Goal: Task Accomplishment & Management: Manage account settings

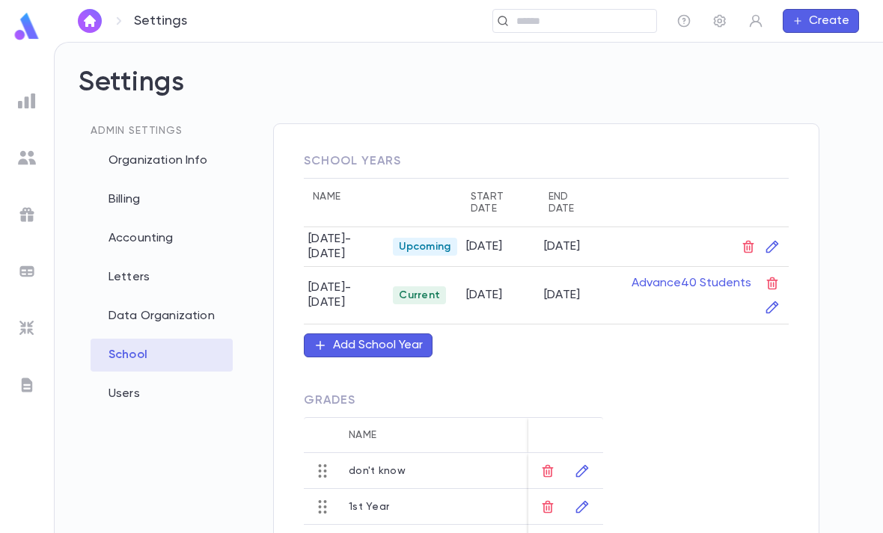
scroll to position [48, 0]
click at [26, 157] on img at bounding box center [27, 158] width 18 height 18
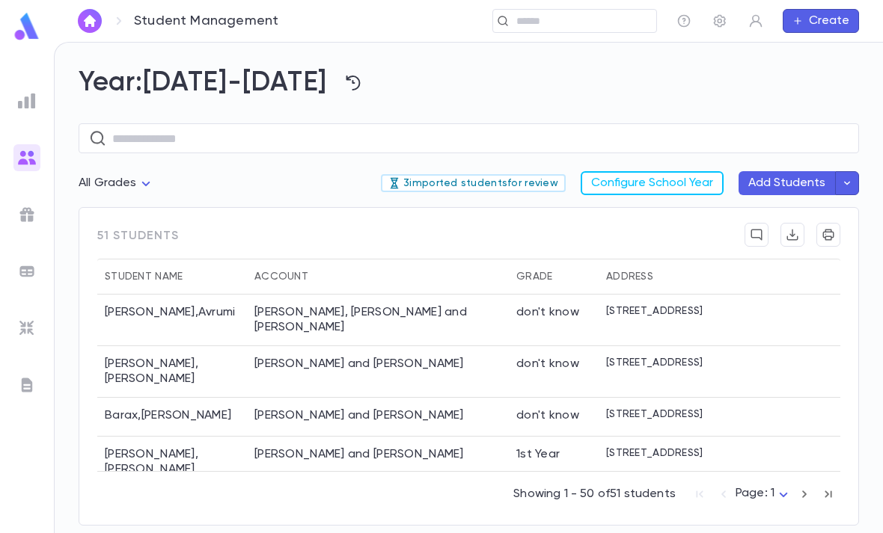
click at [546, 177] on p "3 imported students for review" at bounding box center [473, 183] width 170 height 12
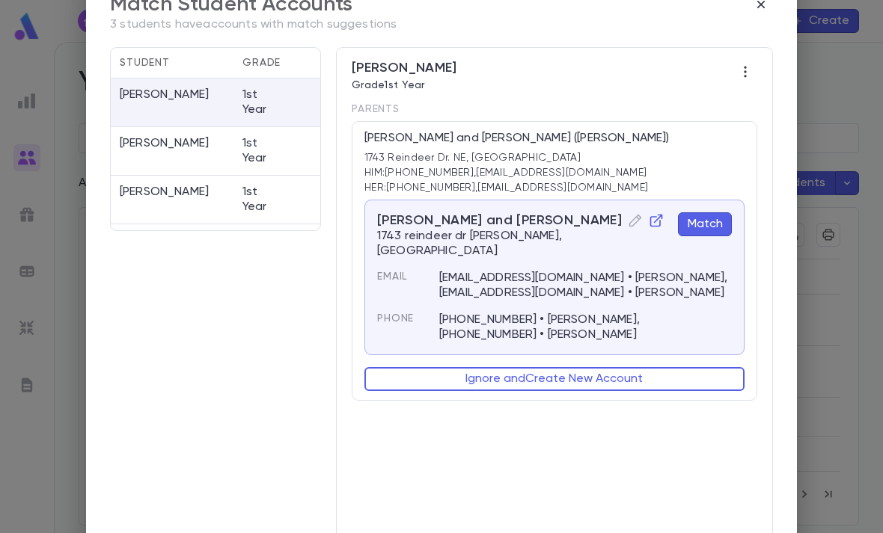
click at [649, 219] on icon "button" at bounding box center [656, 220] width 15 height 15
click at [713, 228] on button "Match" at bounding box center [705, 224] width 54 height 24
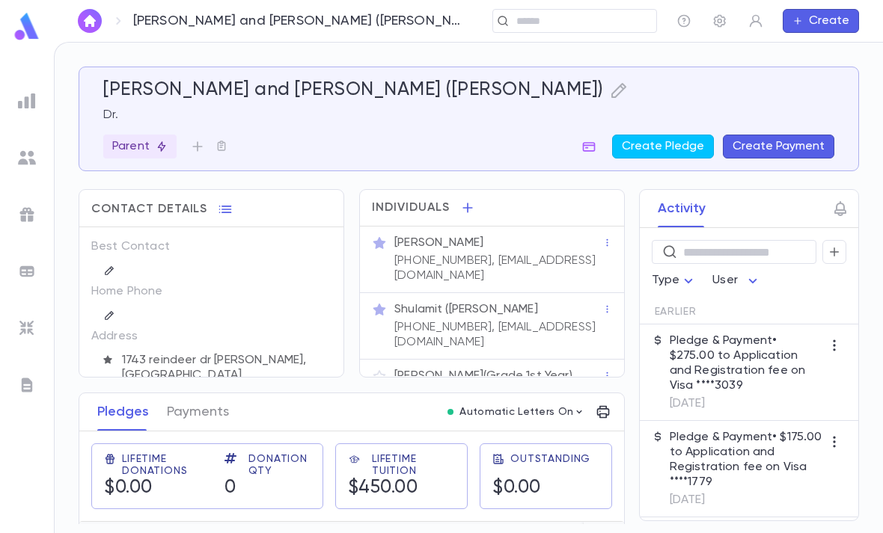
click at [611, 88] on icon "button" at bounding box center [618, 90] width 15 height 15
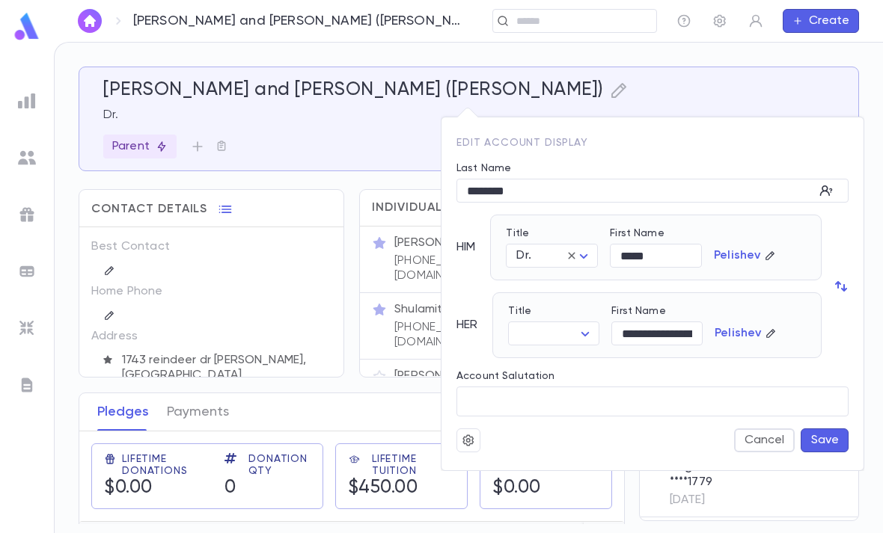
click at [674, 254] on input "*****" at bounding box center [656, 256] width 92 height 23
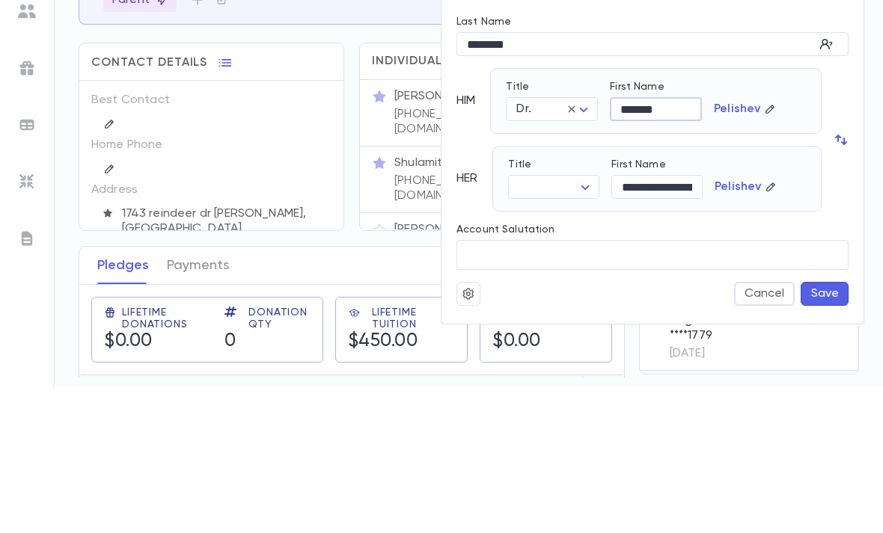
click at [675, 245] on input "*******" at bounding box center [656, 256] width 92 height 23
paste input "*******"
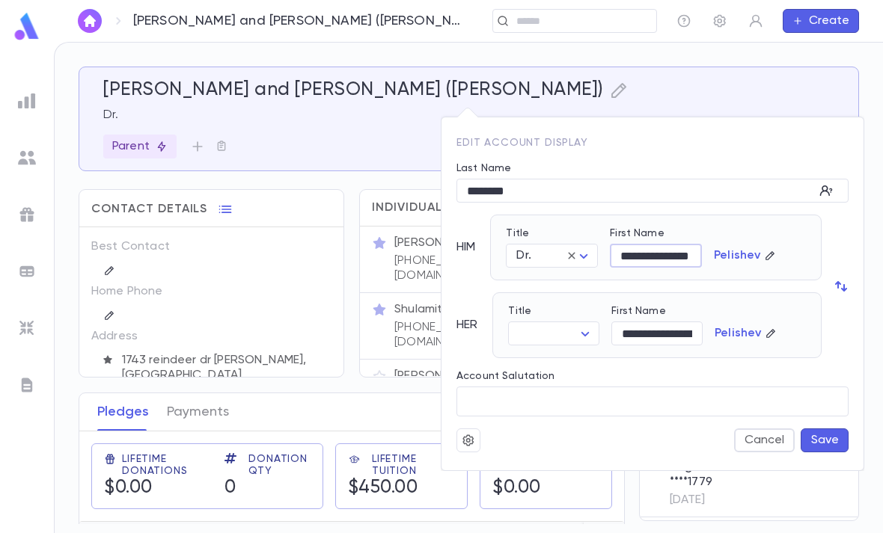
type input "**********"
click at [556, 334] on body "Pelishev, Dovid and Shulamit (Irina) ​ Create Pelishev, Dovid and Shulamit (Iri…" at bounding box center [441, 288] width 883 height 492
click at [565, 364] on span "Mrs." at bounding box center [557, 362] width 65 height 15
type input "****"
click at [832, 441] on button "Save" at bounding box center [825, 441] width 48 height 24
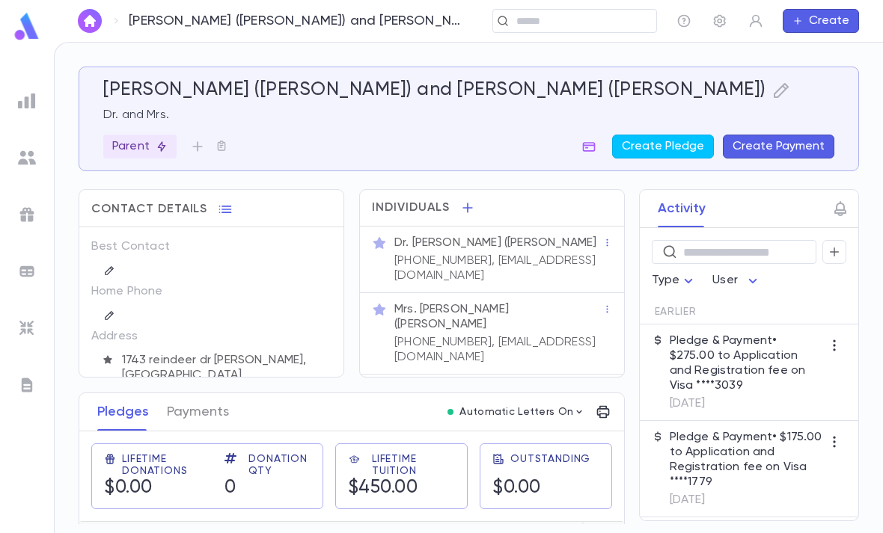
click at [513, 381] on div "Chaim Pelishev (Grade 1st Year)" at bounding box center [496, 391] width 211 height 21
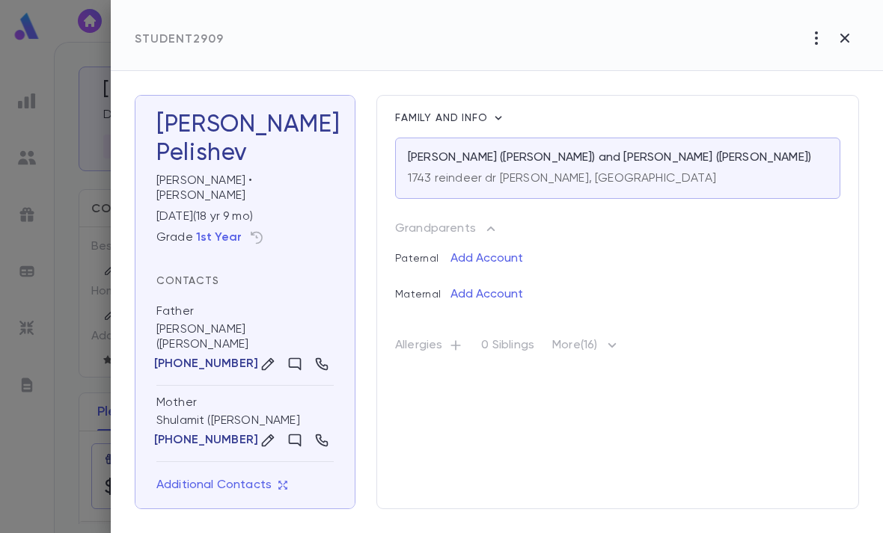
click at [256, 230] on icon "button" at bounding box center [256, 237] width 15 height 15
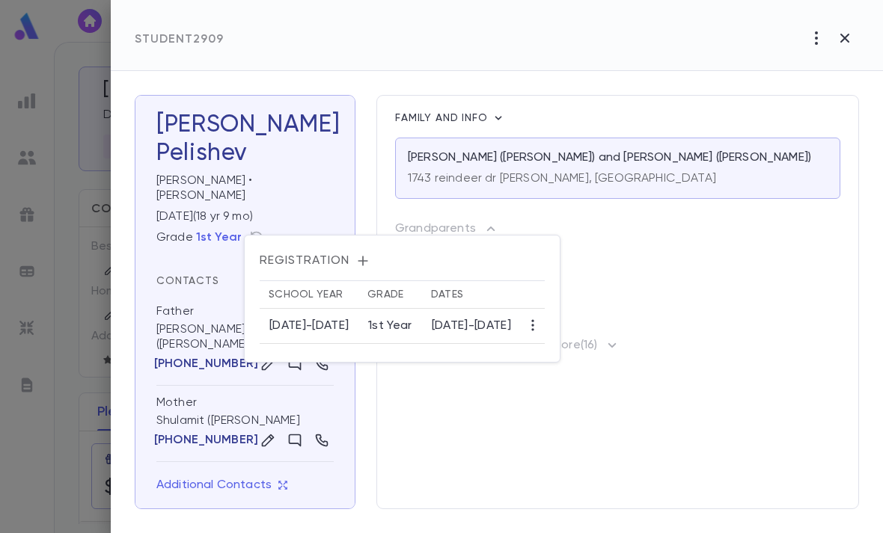
click at [540, 324] on icon "button" at bounding box center [532, 325] width 15 height 15
click at [593, 355] on li "Edit" at bounding box center [585, 355] width 46 height 24
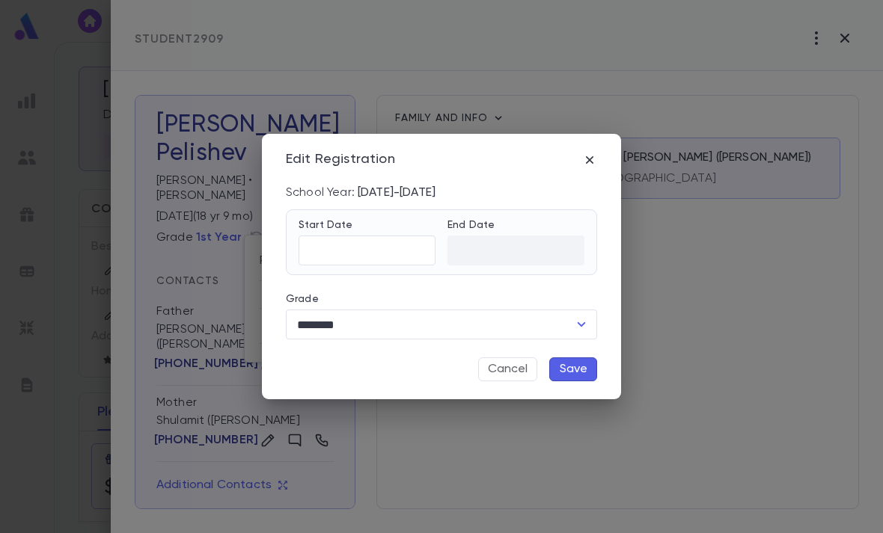
click at [593, 162] on icon "button" at bounding box center [589, 160] width 15 height 15
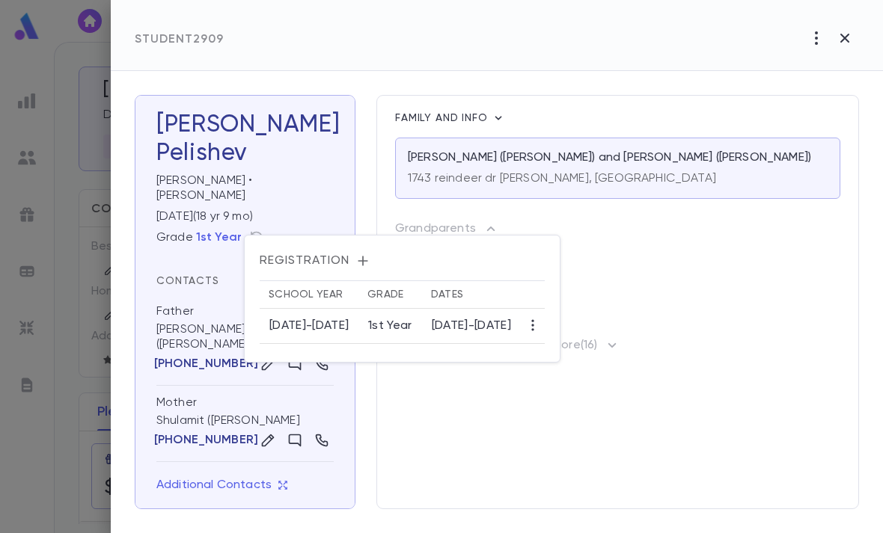
click at [540, 331] on icon "button" at bounding box center [532, 325] width 15 height 15
click at [585, 346] on li "Edit" at bounding box center [585, 355] width 46 height 24
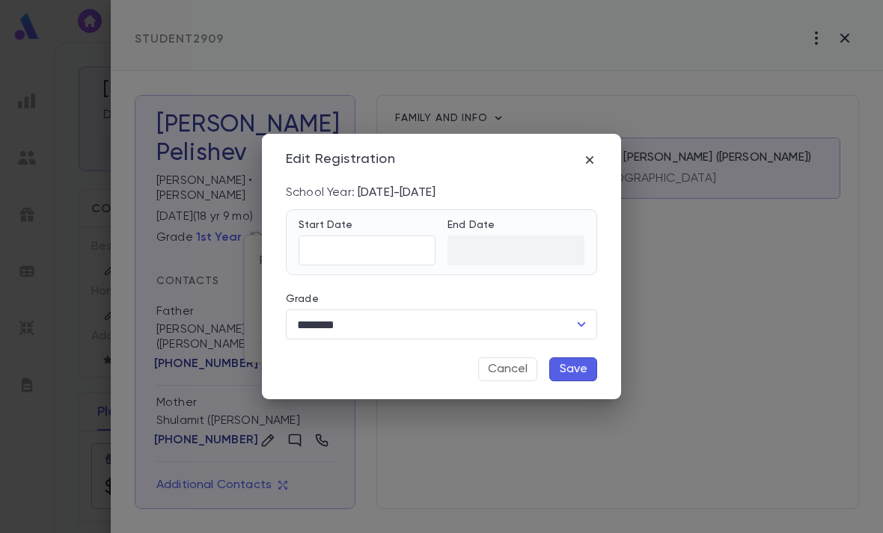
click at [513, 316] on input "********" at bounding box center [430, 325] width 275 height 28
click at [418, 187] on div "School Year: 2024-2025" at bounding box center [441, 193] width 311 height 15
click at [596, 162] on icon "button" at bounding box center [589, 160] width 15 height 15
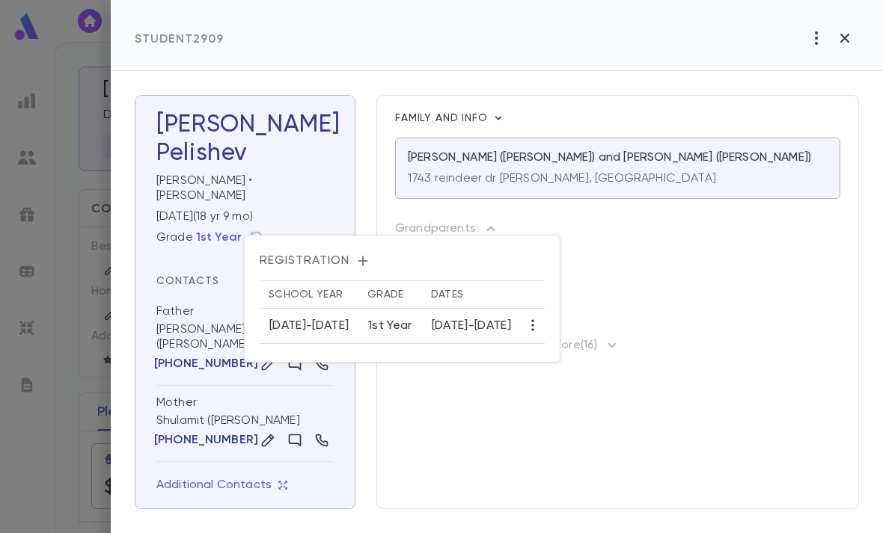
click at [449, 456] on div at bounding box center [441, 266] width 883 height 533
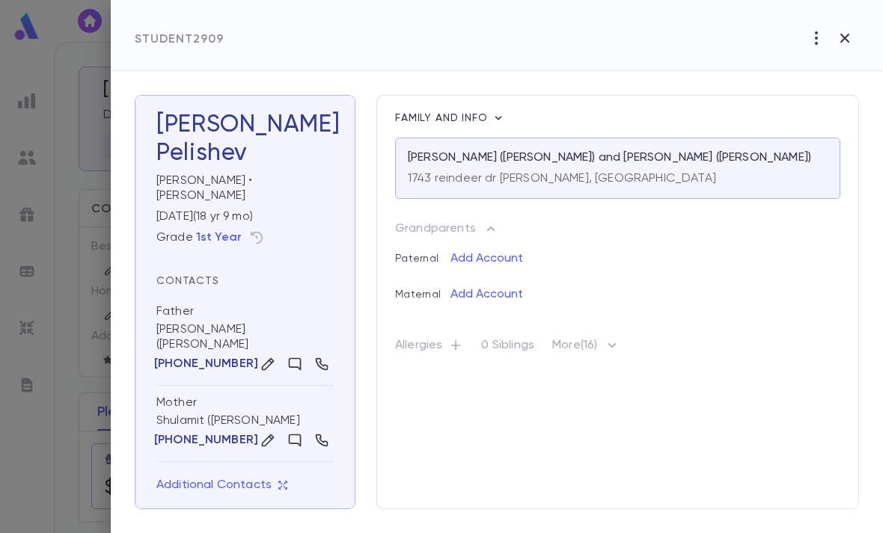
click at [857, 31] on button "button" at bounding box center [845, 38] width 28 height 28
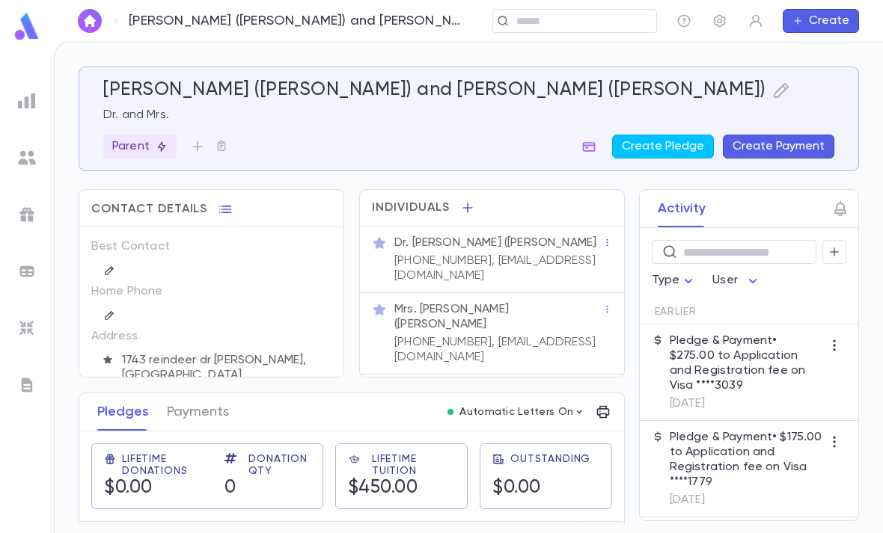
click at [22, 107] on img at bounding box center [27, 101] width 18 height 18
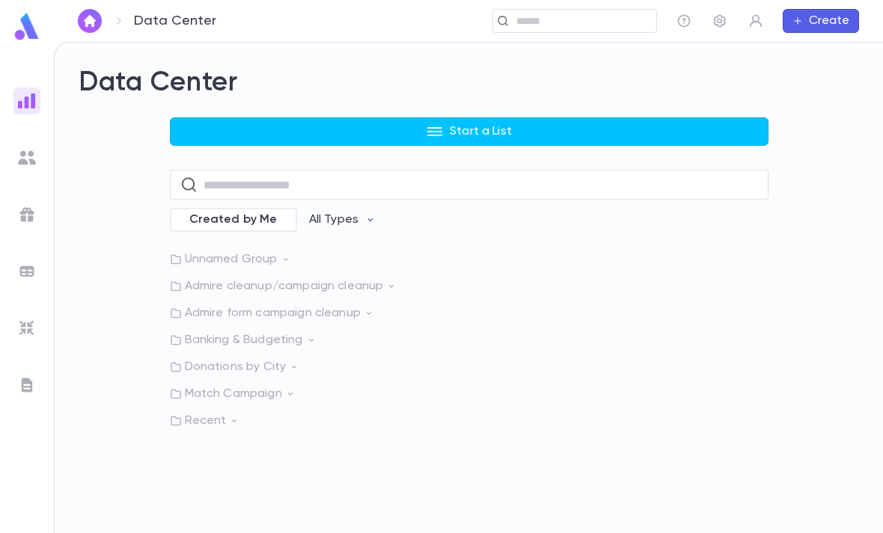
click at [524, 117] on button "Start a List" at bounding box center [469, 131] width 599 height 28
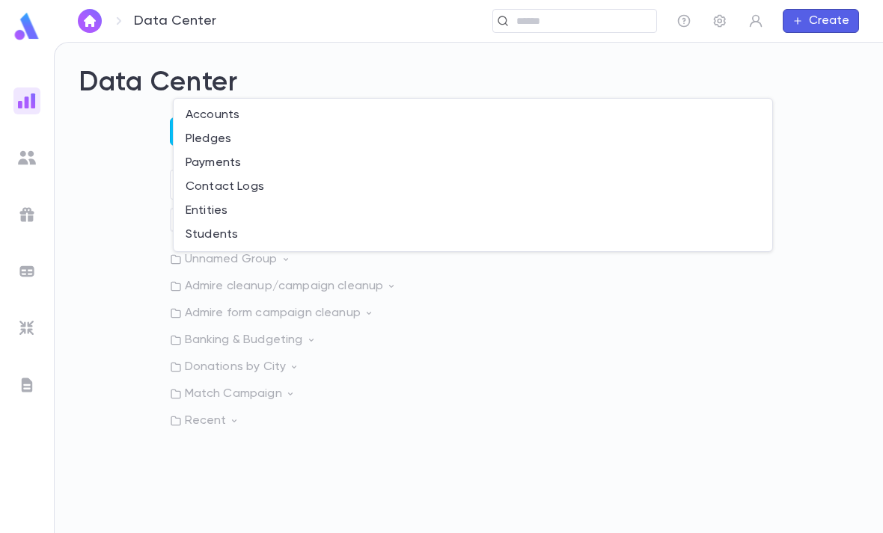
click at [398, 407] on div at bounding box center [441, 266] width 883 height 533
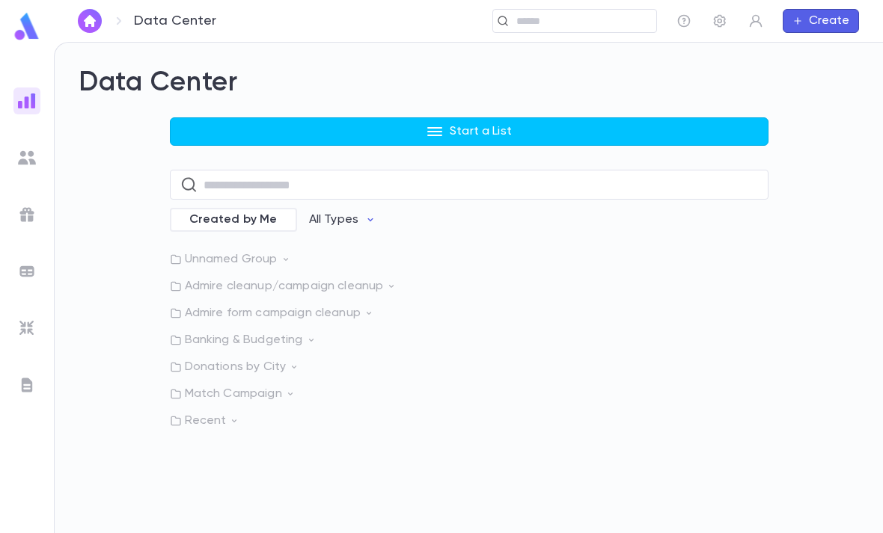
click at [523, 117] on button "Start a List" at bounding box center [469, 131] width 599 height 28
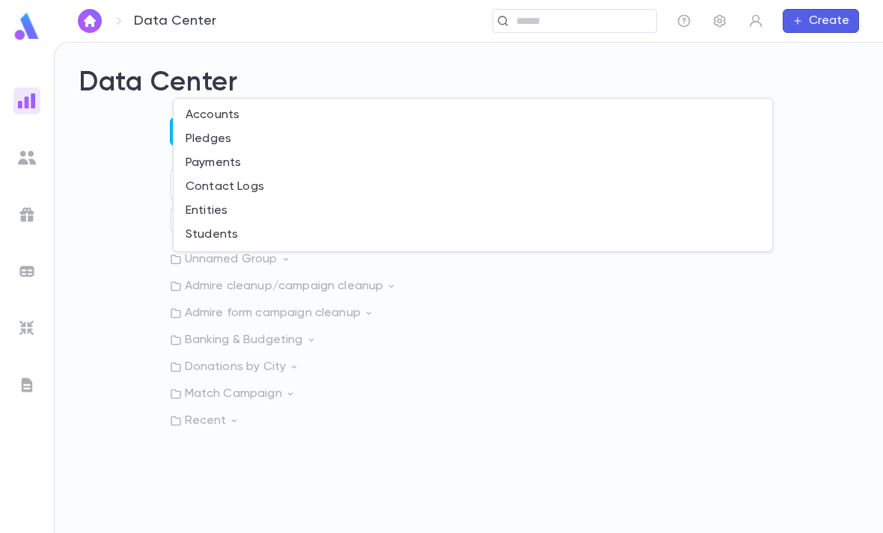
click at [365, 374] on div at bounding box center [441, 266] width 883 height 533
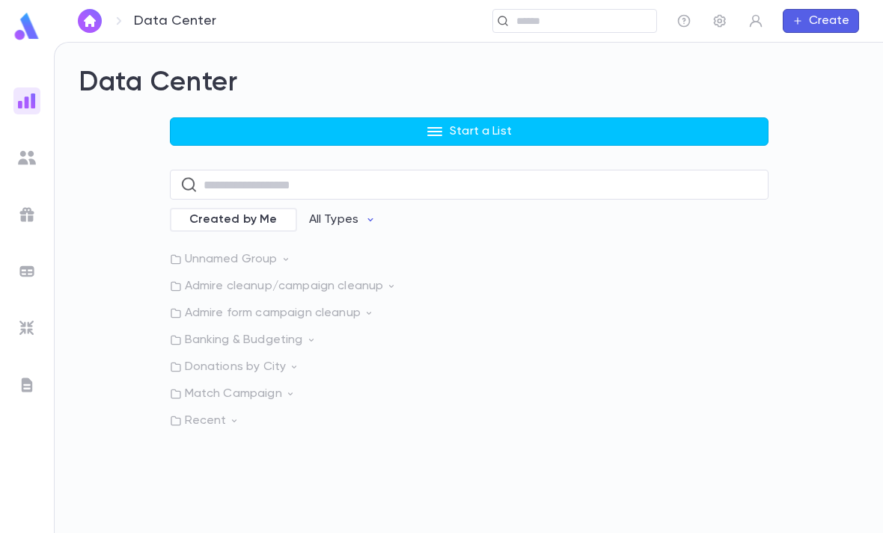
click at [31, 159] on img at bounding box center [27, 158] width 18 height 18
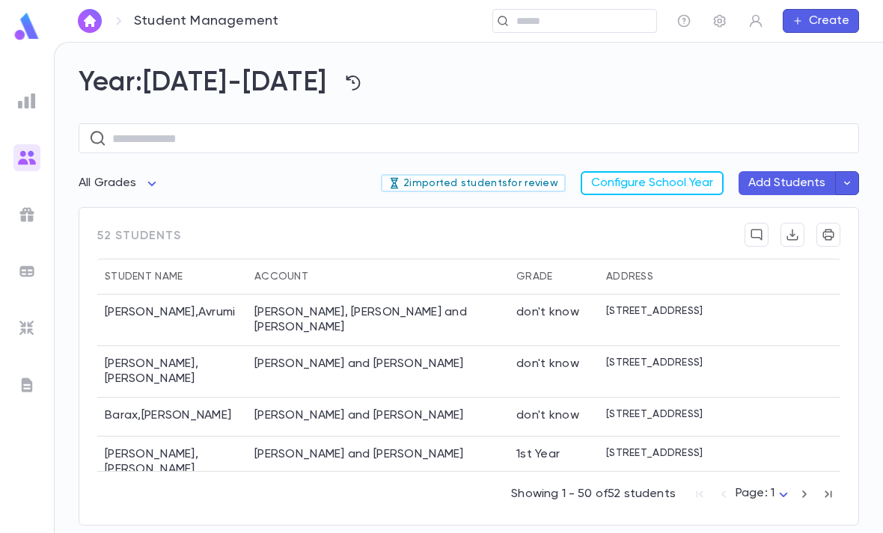
click at [515, 177] on p "2 imported students for review" at bounding box center [473, 183] width 170 height 12
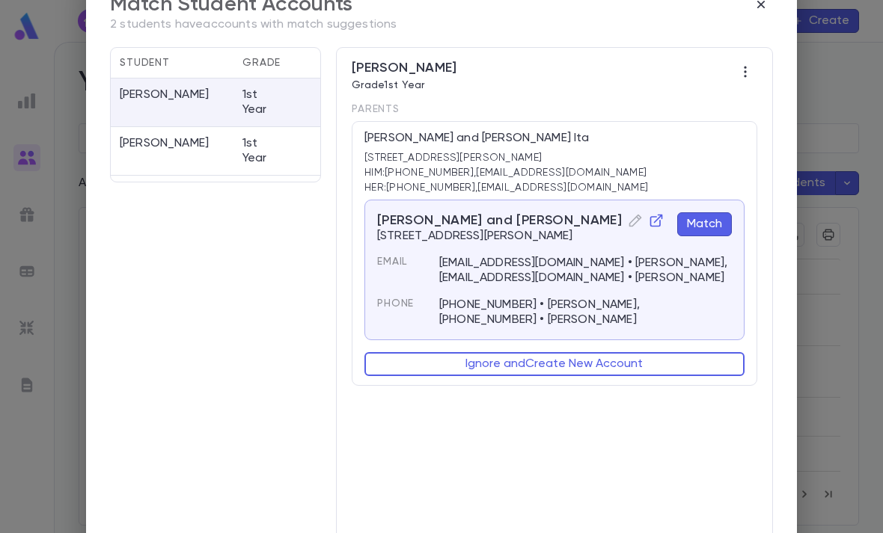
click at [707, 223] on button "Match" at bounding box center [704, 224] width 55 height 24
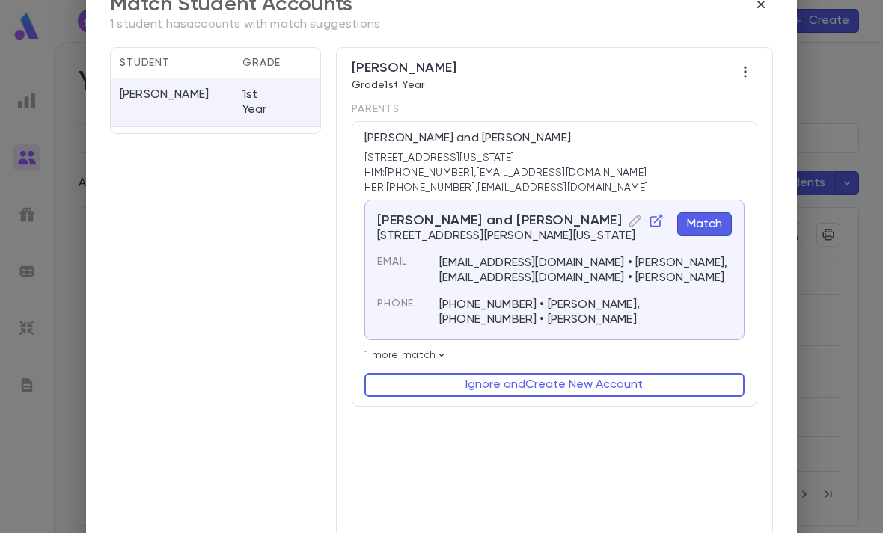
click at [704, 218] on button "Match" at bounding box center [704, 224] width 55 height 24
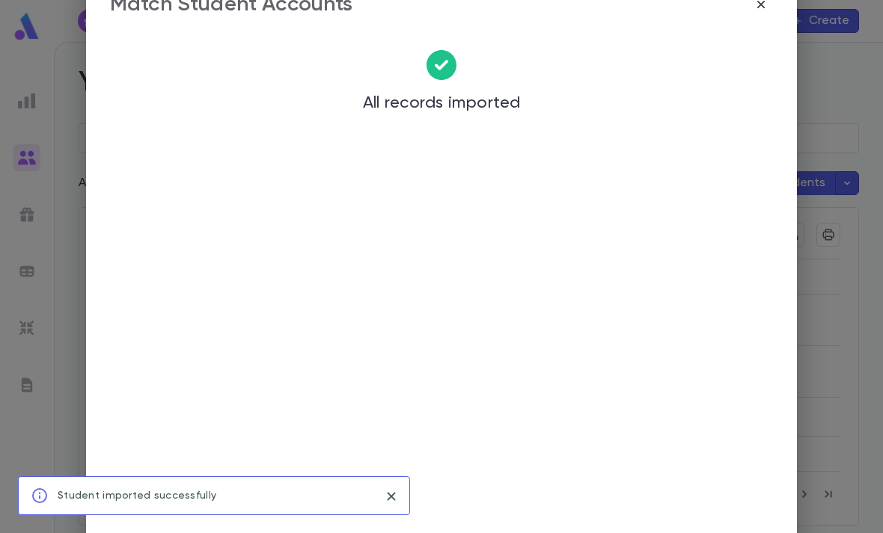
click at [849, 112] on div "Match Student Accounts All records imported" at bounding box center [441, 266] width 883 height 533
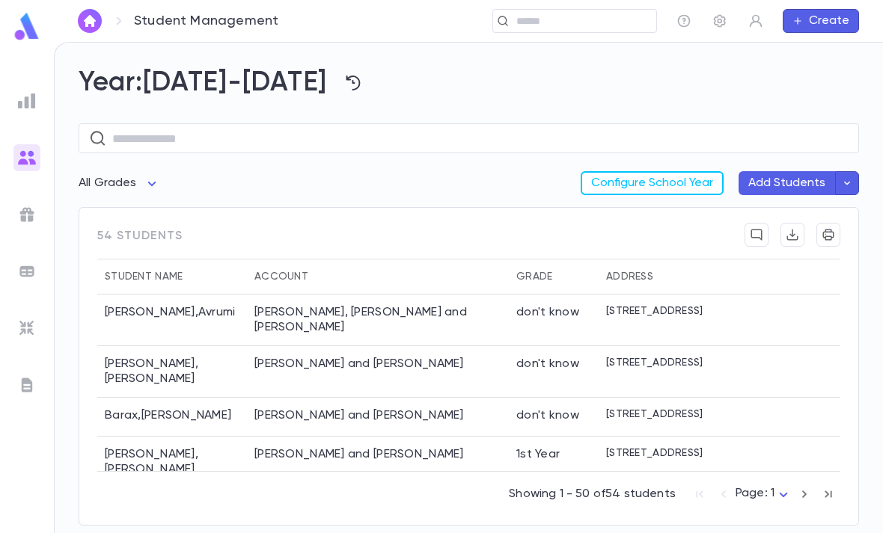
click at [28, 99] on img at bounding box center [27, 101] width 18 height 18
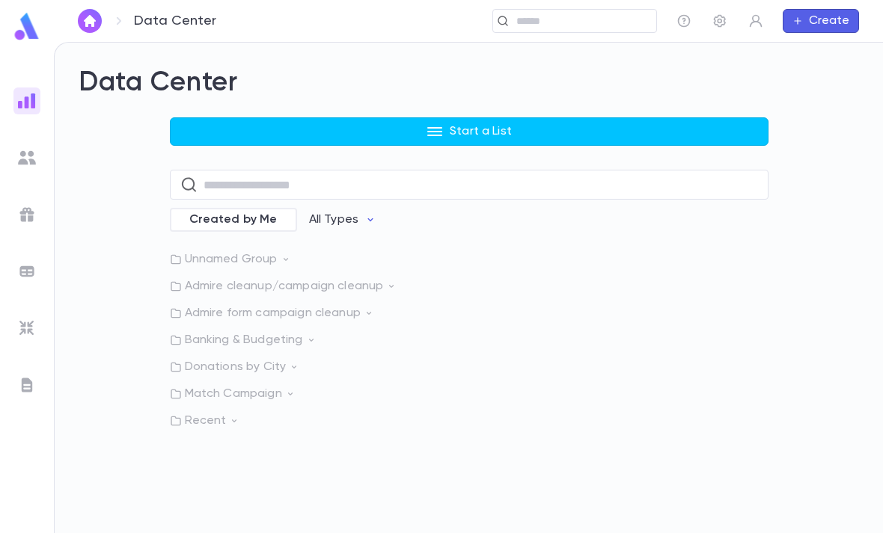
click at [504, 117] on button "Start a List" at bounding box center [469, 131] width 599 height 28
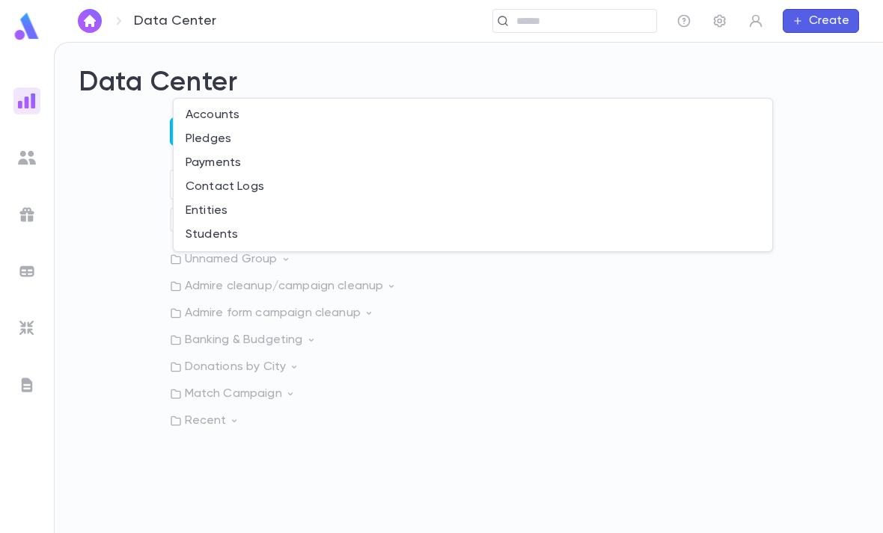
click at [289, 233] on li "Students" at bounding box center [473, 235] width 599 height 24
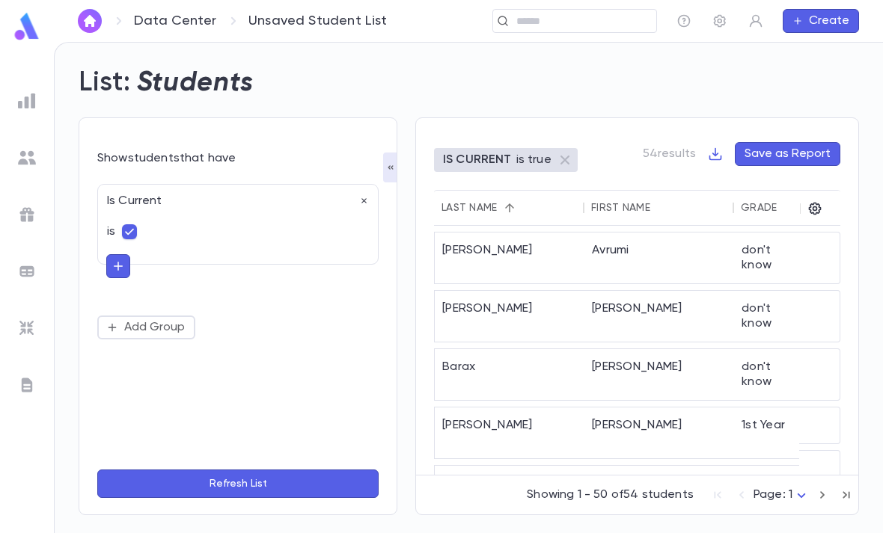
click at [114, 254] on button "button" at bounding box center [118, 266] width 24 height 24
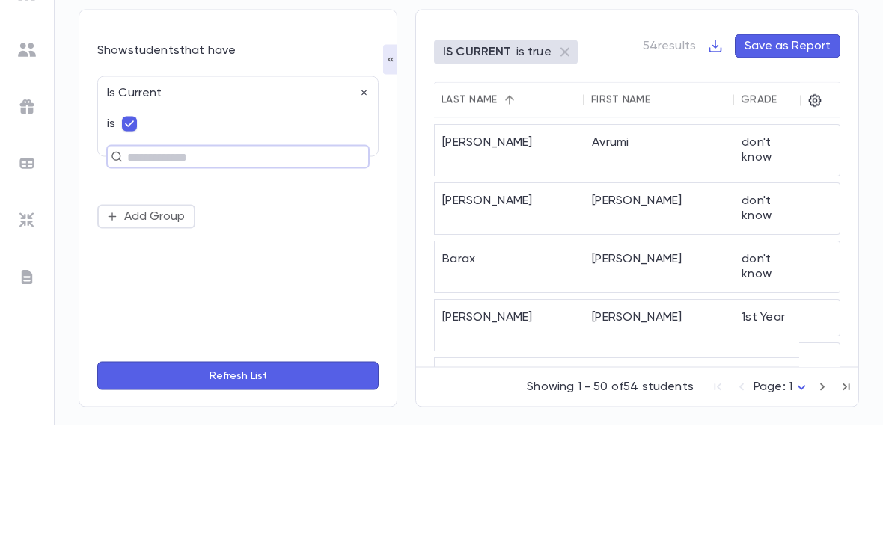
click at [322, 254] on input "text" at bounding box center [232, 264] width 218 height 21
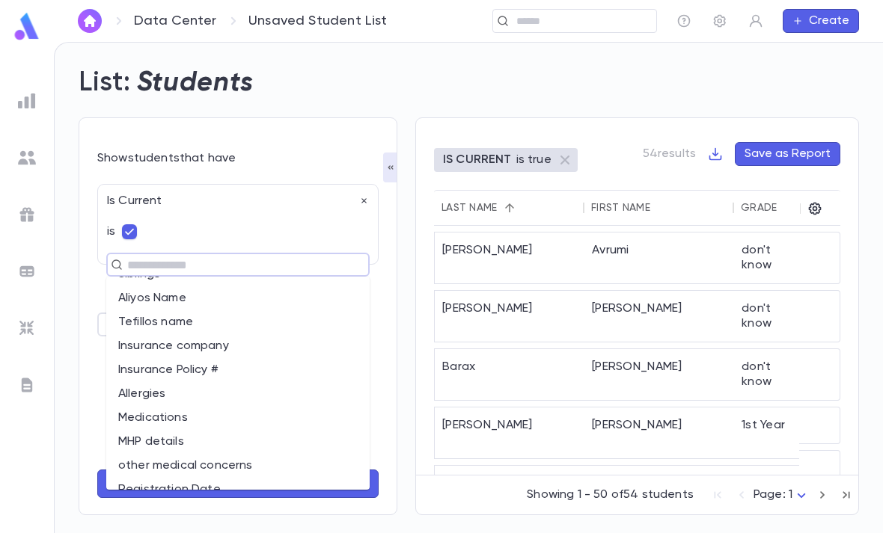
scroll to position [1216, 0]
click at [217, 480] on li "Registration Date" at bounding box center [237, 492] width 263 height 24
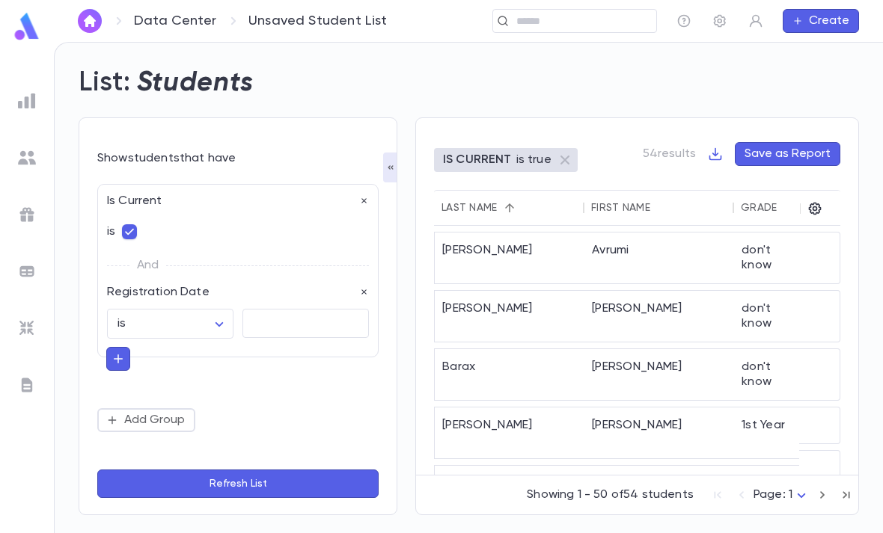
click at [279, 309] on textarea at bounding box center [306, 323] width 106 height 29
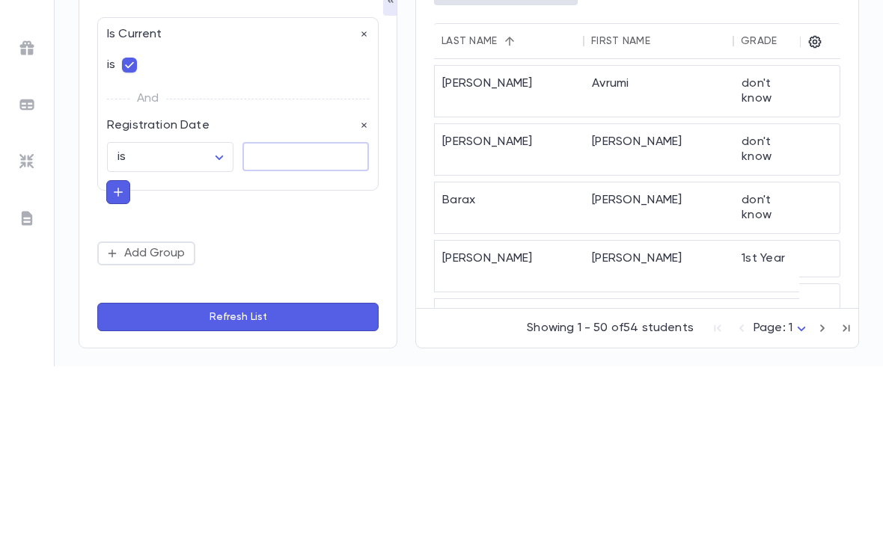
click at [210, 99] on body "Data Center Unsaved Student List ​ Create List: Students Show students that hav…" at bounding box center [441, 288] width 883 height 492
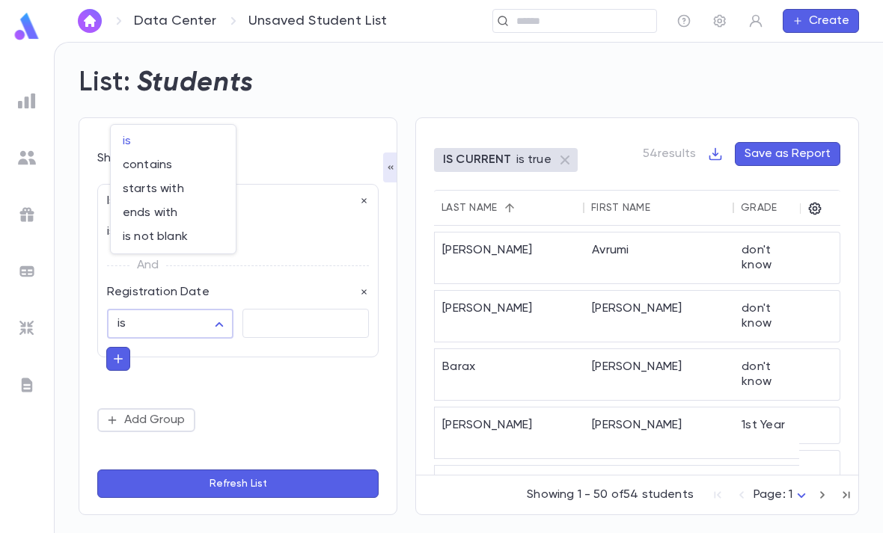
click at [190, 230] on span "is not blank" at bounding box center [173, 237] width 101 height 15
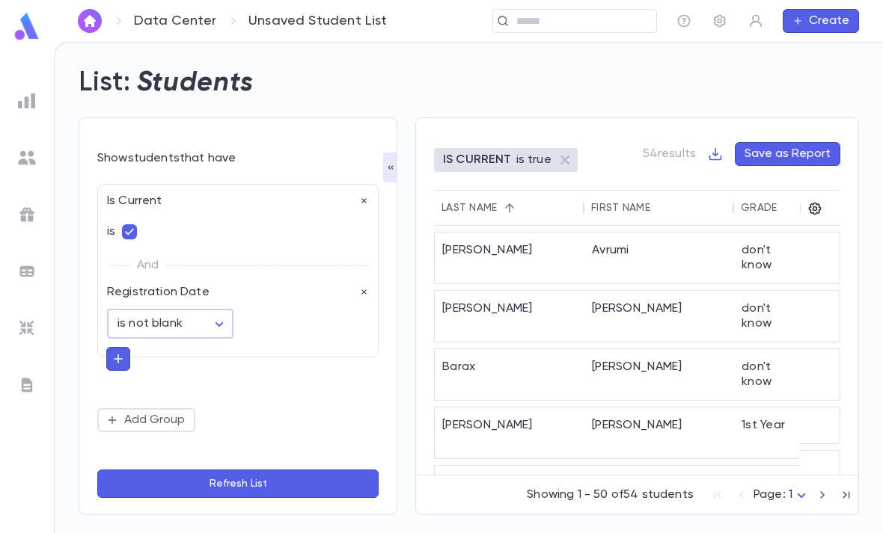
type input "**********"
click at [295, 491] on button "Refresh List" at bounding box center [237, 484] width 281 height 28
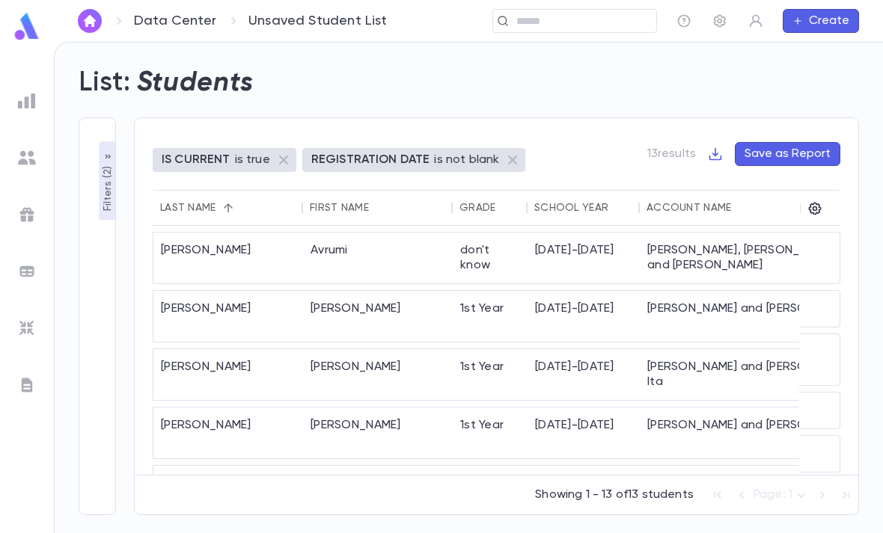
scroll to position [0, 0]
click at [207, 233] on div "[PERSON_NAME]" at bounding box center [228, 258] width 150 height 51
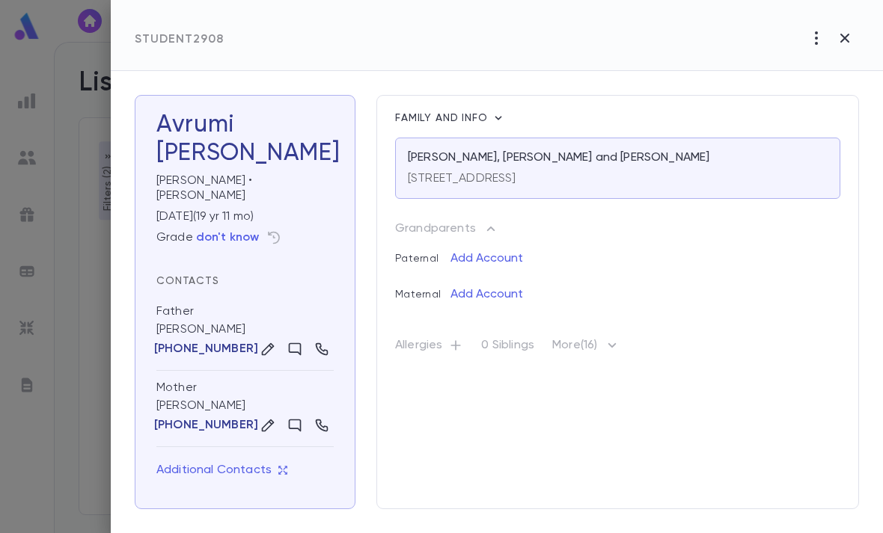
click at [850, 41] on icon "button" at bounding box center [845, 38] width 18 height 18
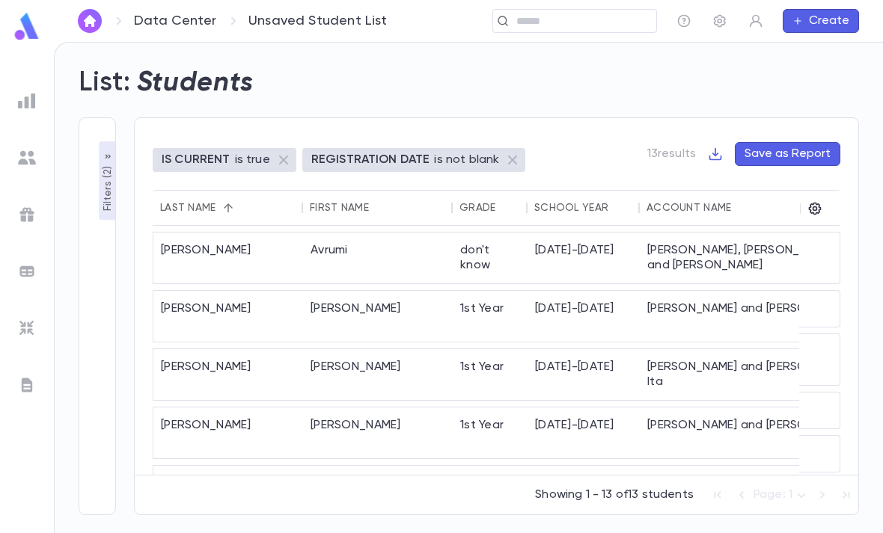
click at [815, 201] on icon "button" at bounding box center [814, 208] width 15 height 15
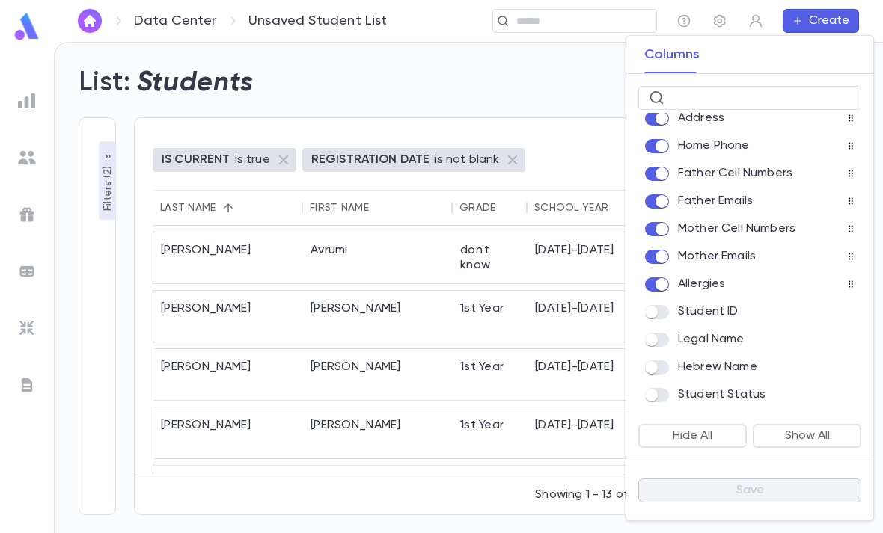
scroll to position [158, 0]
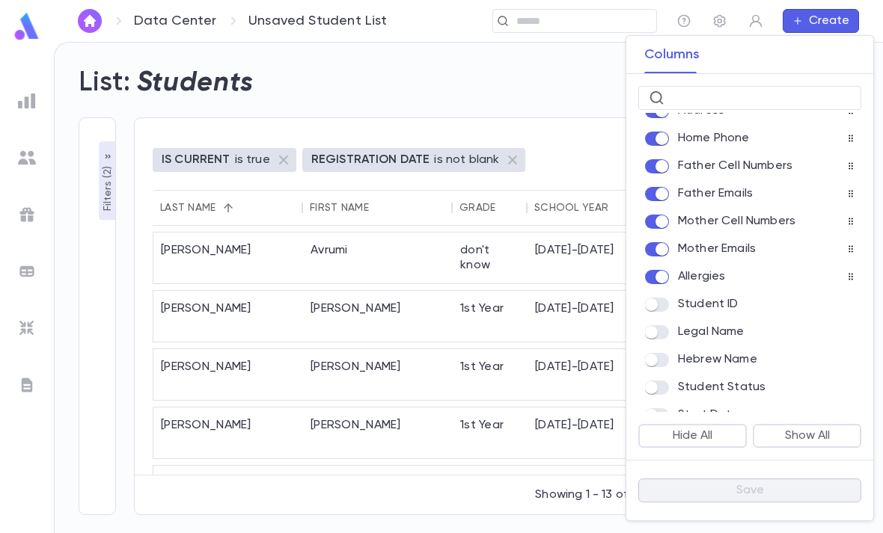
click at [766, 87] on input "text" at bounding box center [760, 98] width 180 height 23
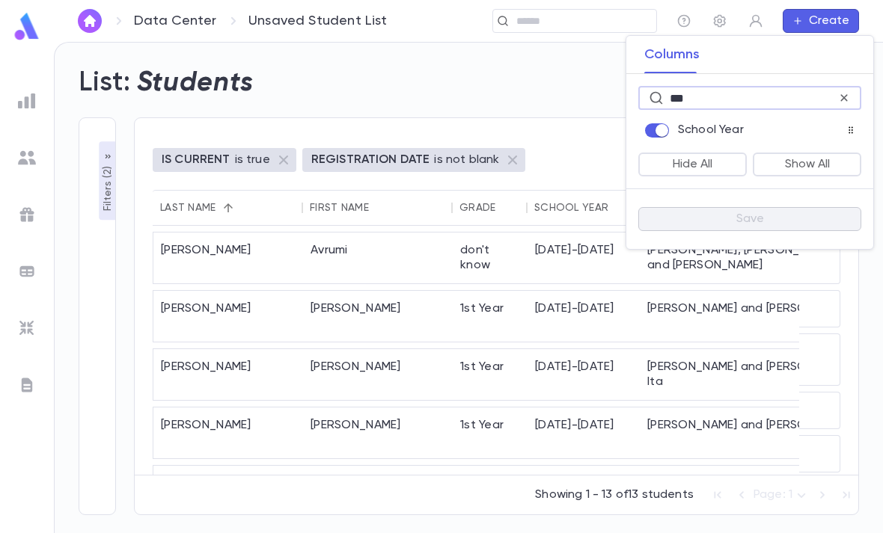
scroll to position [0, 0]
type input "****"
click at [724, 156] on button "Hide All" at bounding box center [692, 165] width 108 height 24
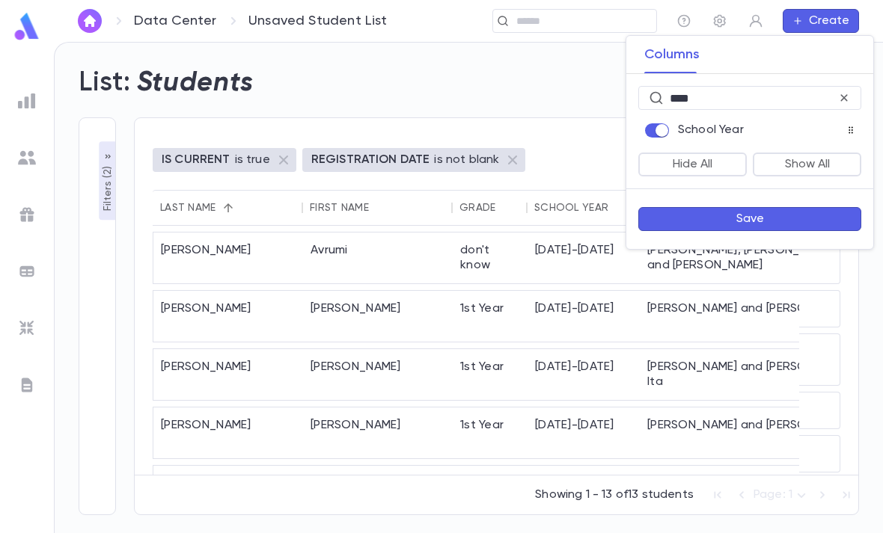
click at [762, 215] on button "Save" at bounding box center [749, 219] width 223 height 24
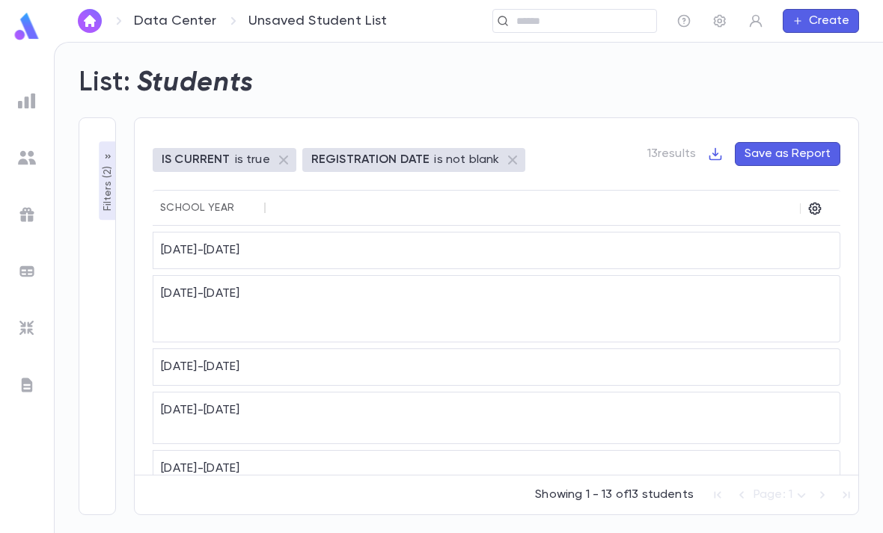
click at [818, 201] on icon "button" at bounding box center [814, 208] width 15 height 15
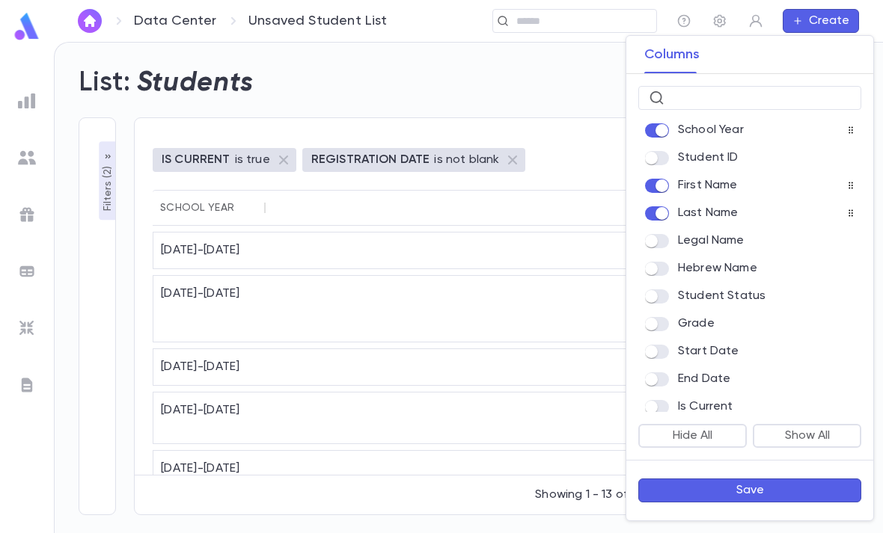
click at [742, 489] on button "Save" at bounding box center [749, 491] width 223 height 24
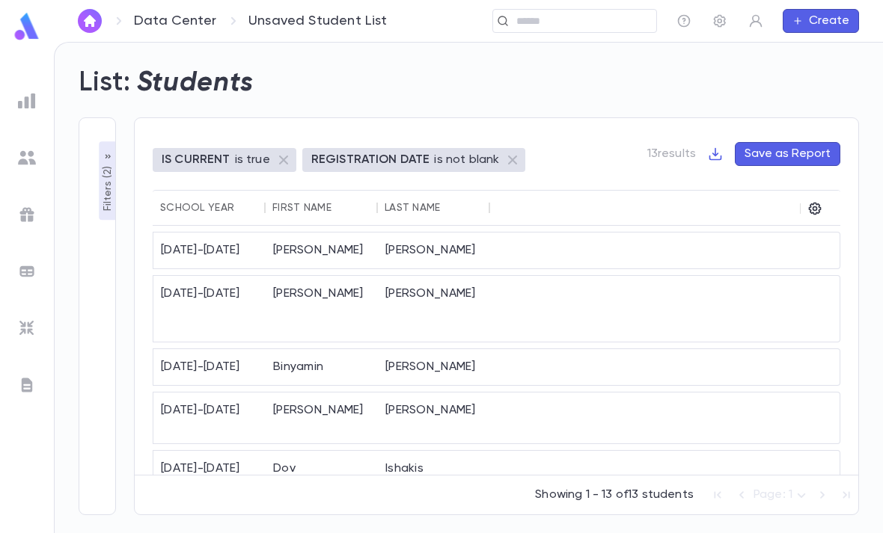
click at [235, 196] on button "Sort" at bounding box center [245, 208] width 24 height 24
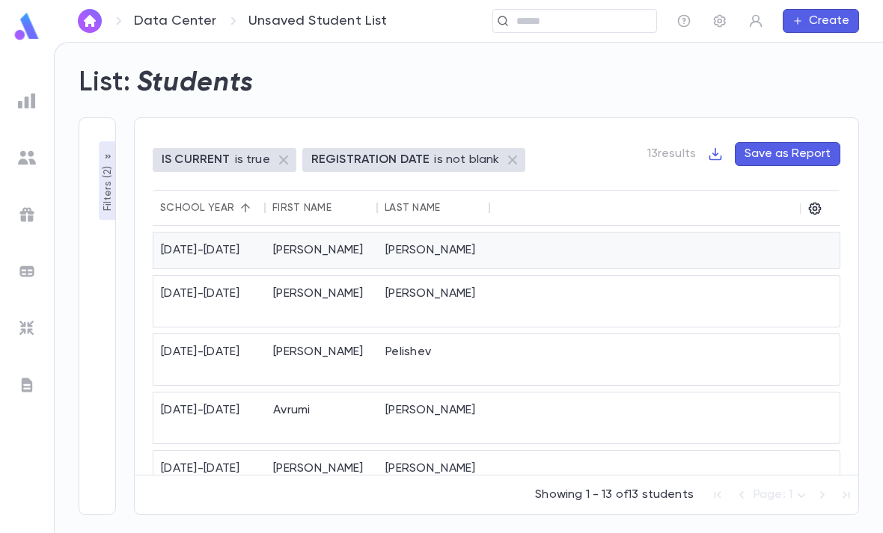
click at [510, 233] on div at bounding box center [645, 251] width 311 height 36
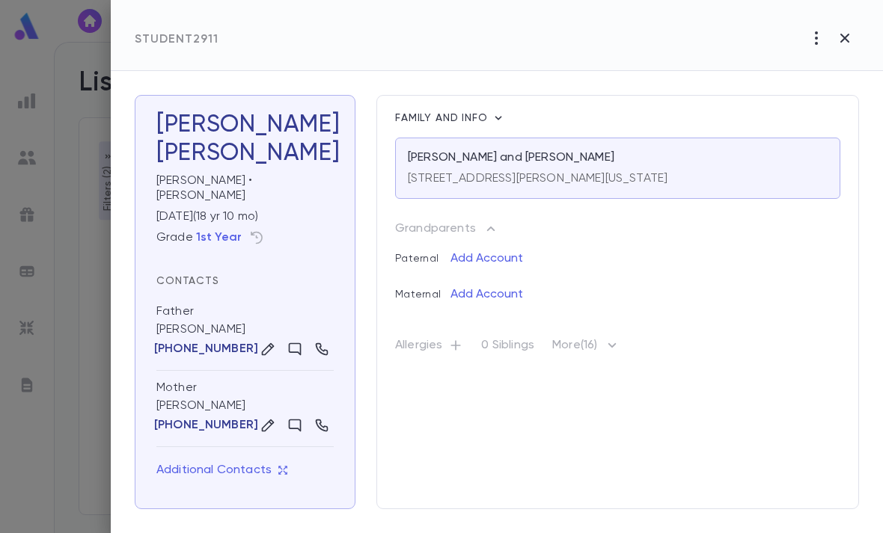
click at [499, 117] on icon "button" at bounding box center [498, 118] width 15 height 15
click at [682, 93] on div at bounding box center [441, 266] width 883 height 533
click at [218, 230] on p "1st Year" at bounding box center [219, 237] width 46 height 15
click at [221, 230] on p "1st Year" at bounding box center [219, 237] width 46 height 15
click at [849, 34] on icon "button" at bounding box center [845, 38] width 18 height 18
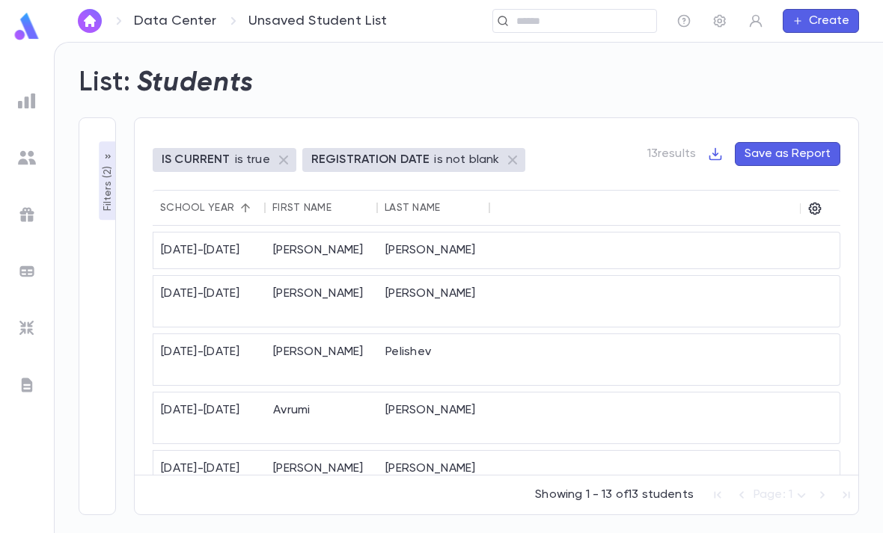
click at [31, 154] on img at bounding box center [27, 158] width 18 height 18
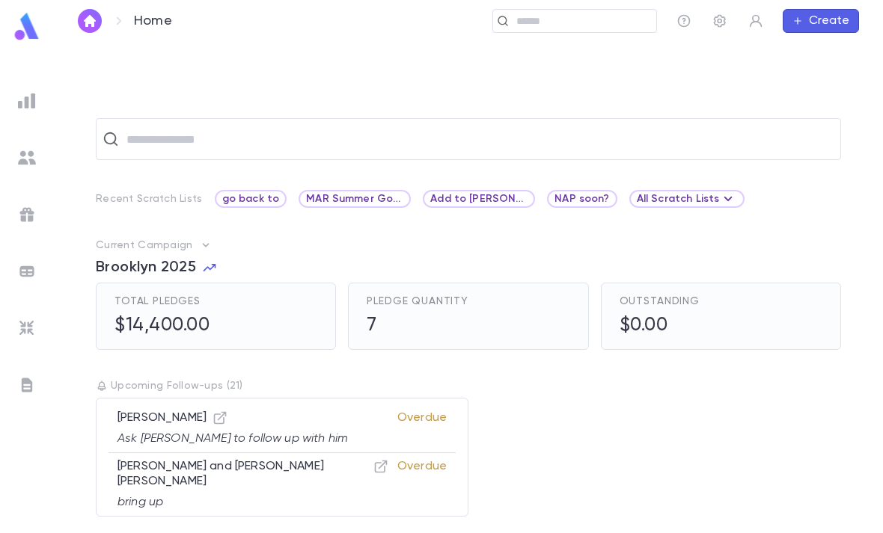
click at [581, 24] on input "text" at bounding box center [581, 21] width 138 height 14
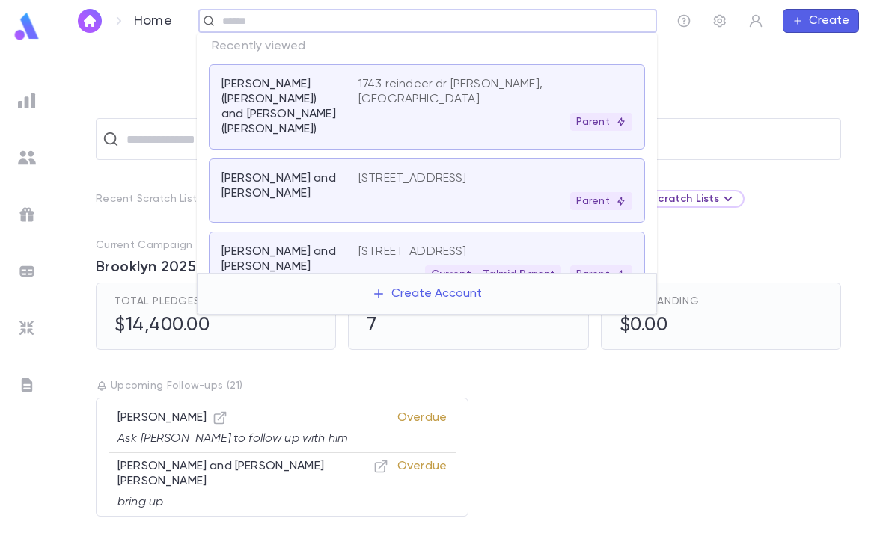
click at [509, 113] on div "Parent" at bounding box center [495, 122] width 274 height 18
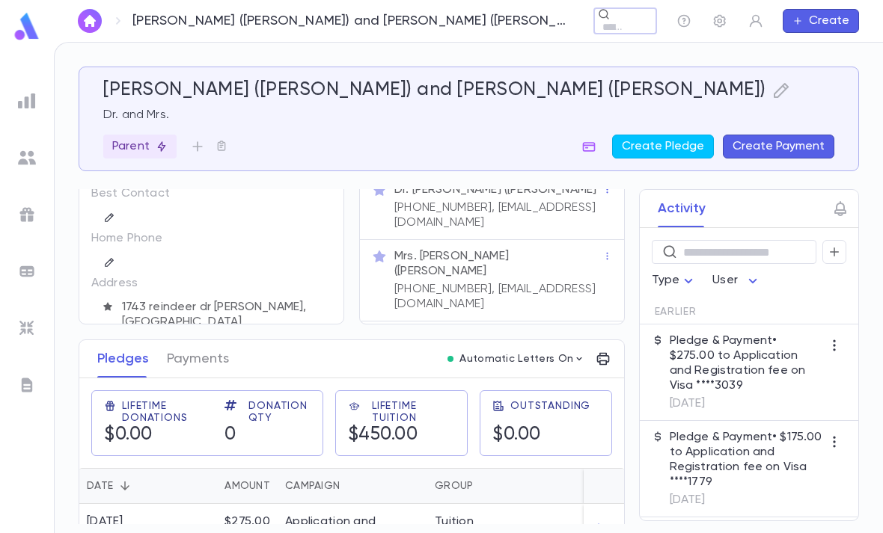
scroll to position [56, 0]
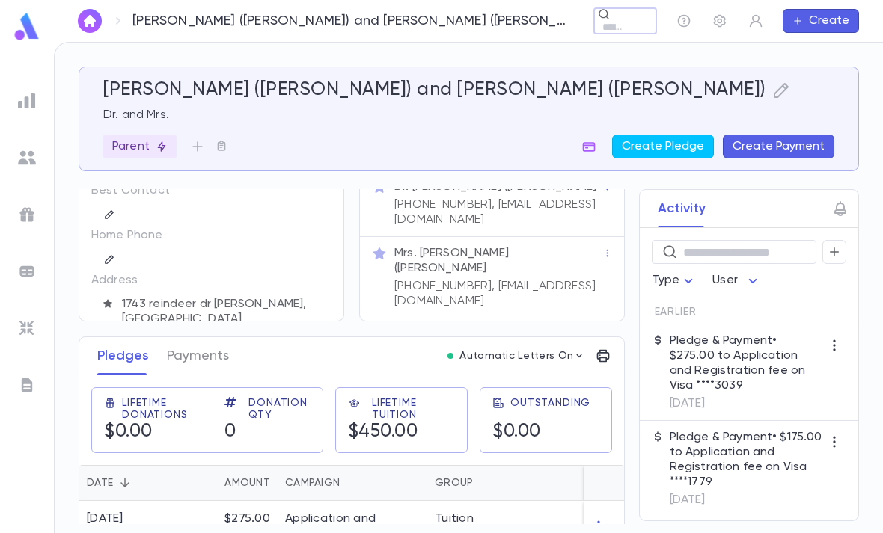
click at [497, 279] on p "(734) 250-4177, vidim101@aol.com" at bounding box center [498, 294] width 208 height 30
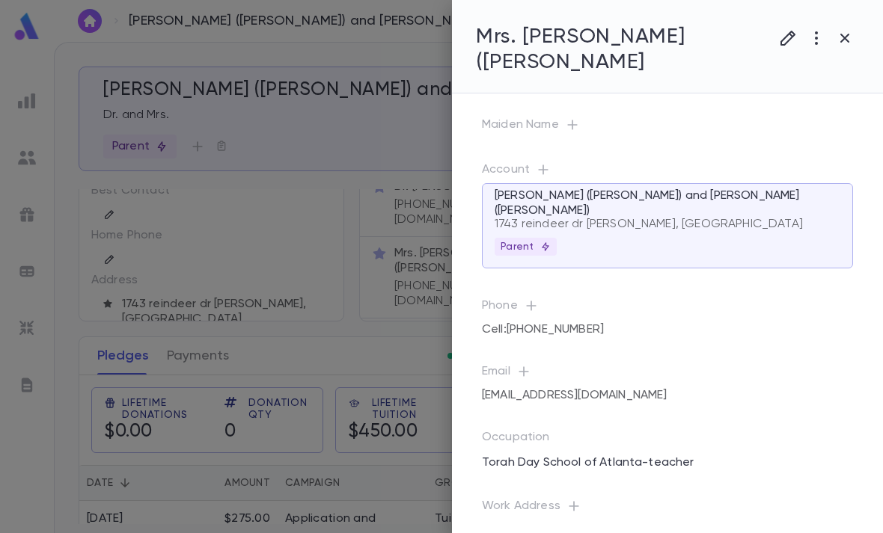
scroll to position [0, 0]
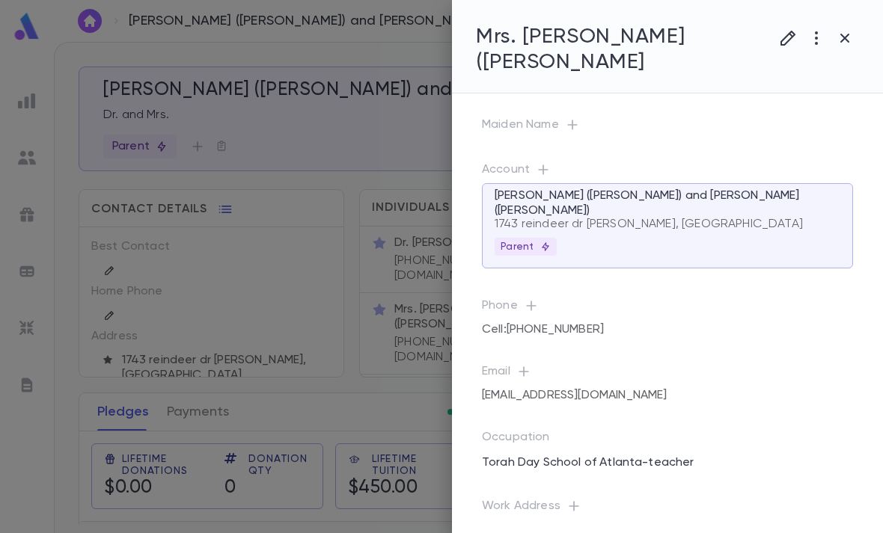
click at [846, 44] on icon "button" at bounding box center [845, 38] width 18 height 18
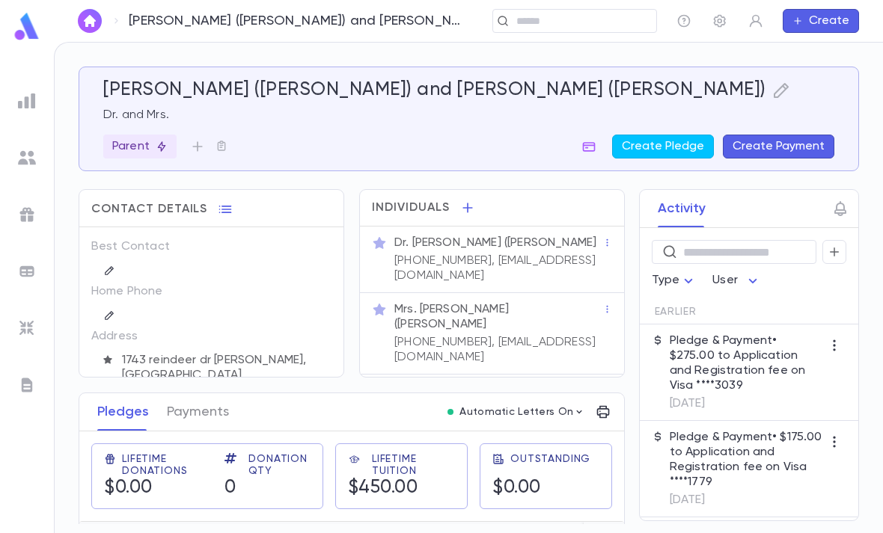
click at [721, 21] on icon "button" at bounding box center [719, 20] width 15 height 15
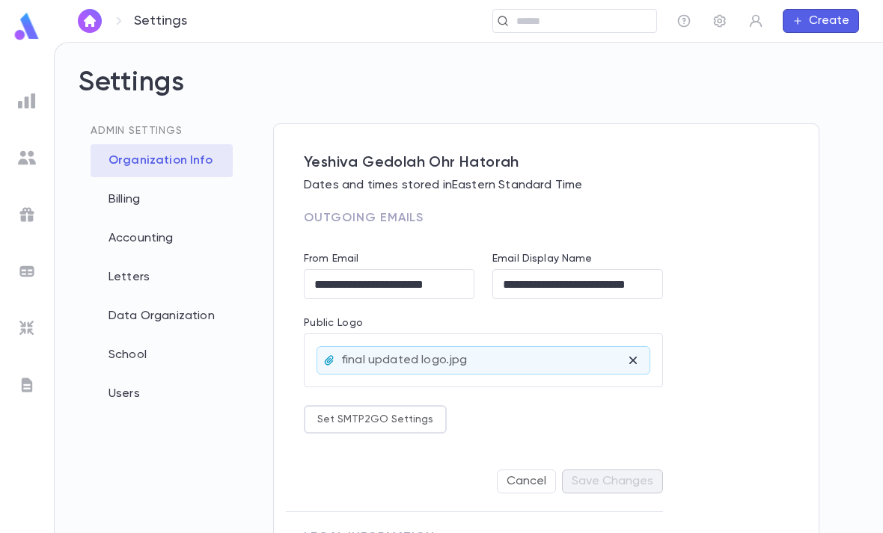
click at [217, 311] on div "Data Organization" at bounding box center [162, 316] width 142 height 33
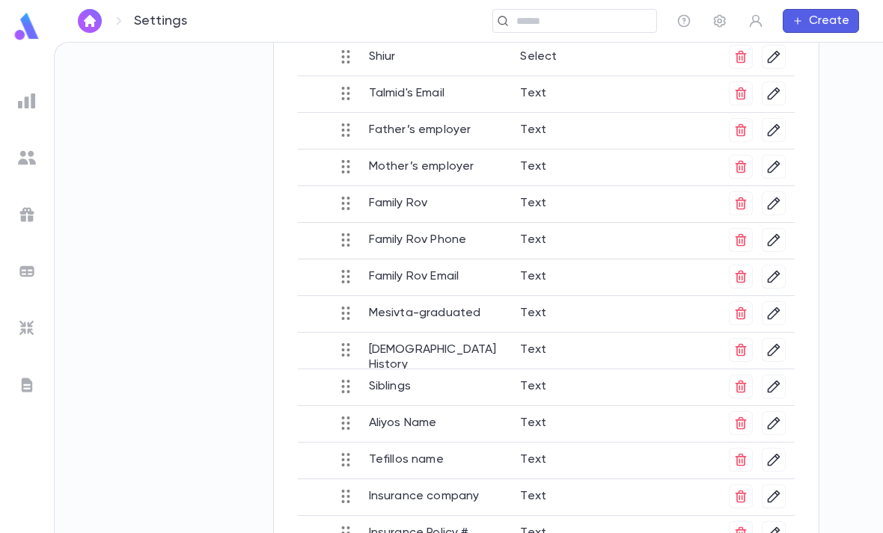
scroll to position [566, 0]
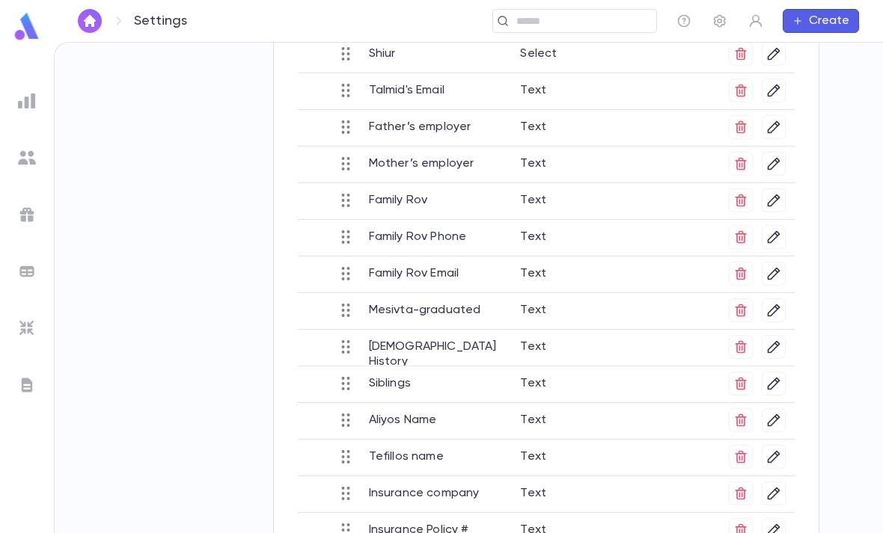
click at [747, 159] on icon "button" at bounding box center [740, 163] width 15 height 15
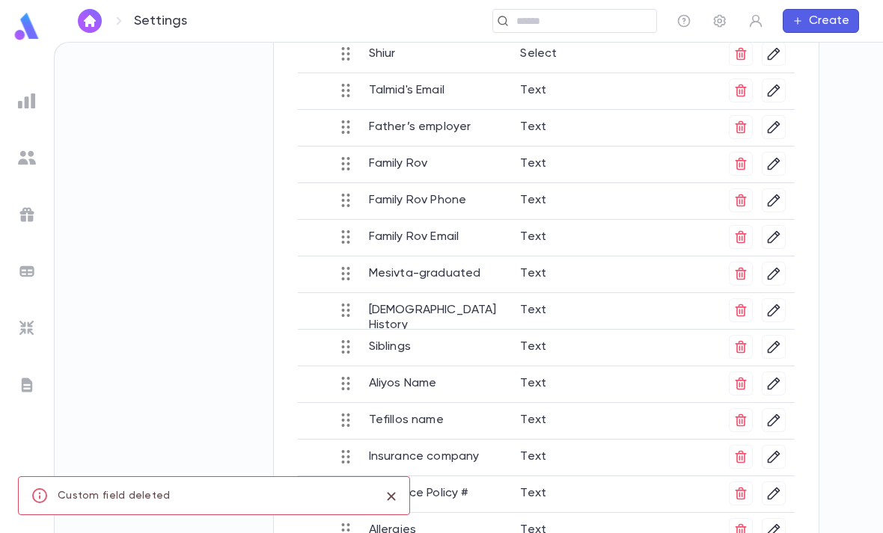
click at [739, 133] on icon "button" at bounding box center [741, 127] width 11 height 13
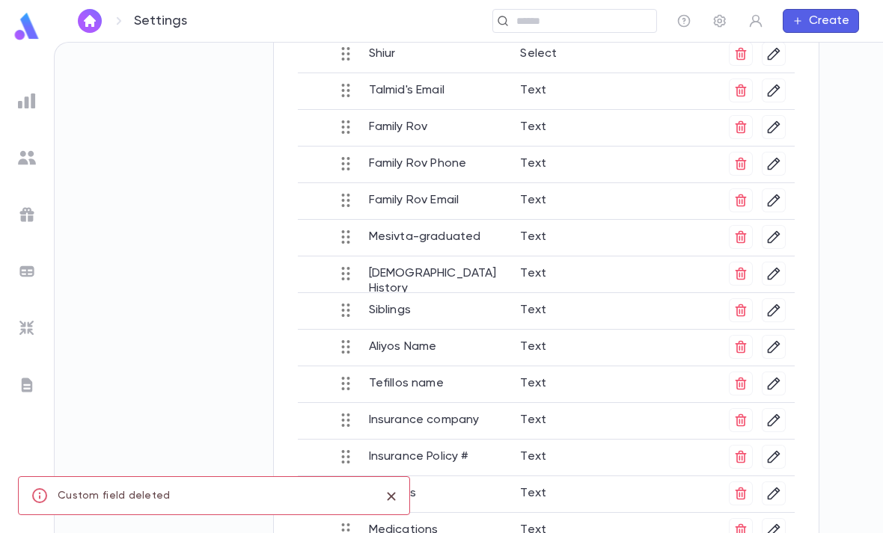
click at [552, 16] on input "text" at bounding box center [581, 21] width 138 height 14
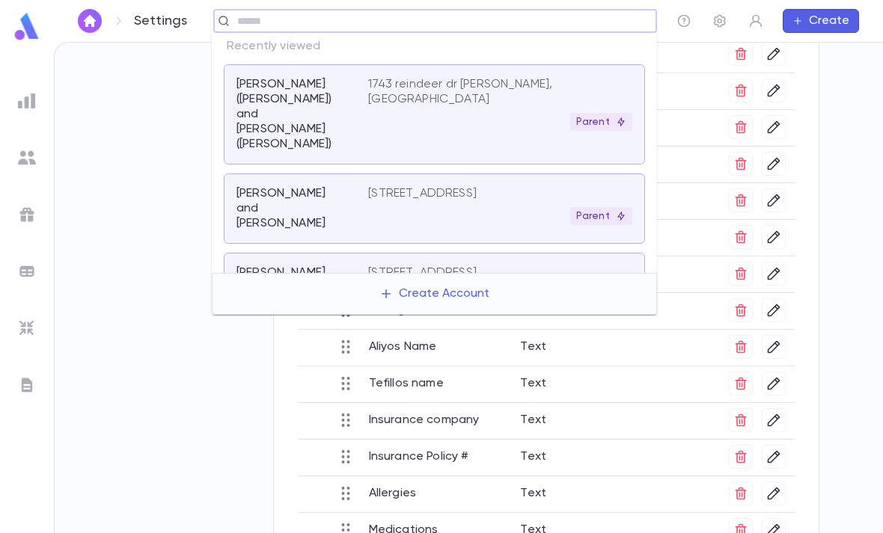
click at [504, 115] on div "Parent" at bounding box center [500, 122] width 264 height 18
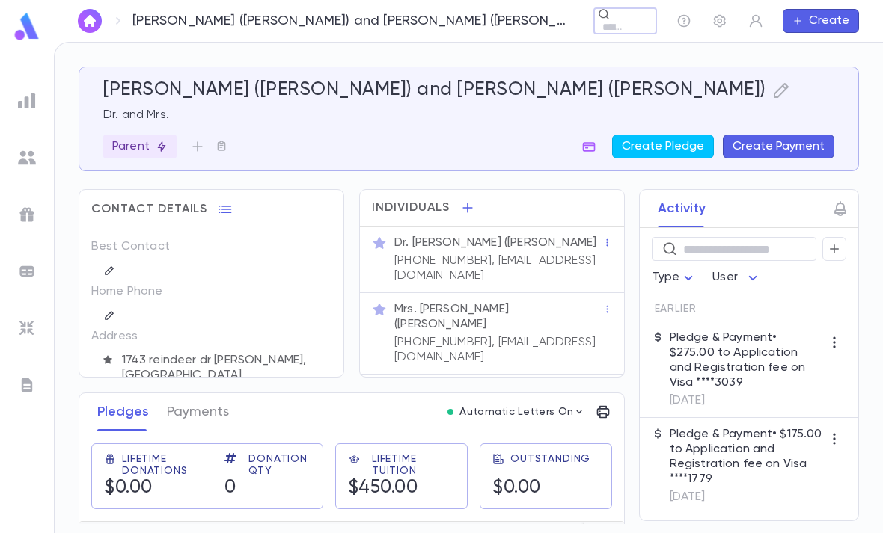
scroll to position [3, 0]
click at [495, 302] on p "Mrs. Shulamit (Irina) Pelishev" at bounding box center [498, 317] width 208 height 30
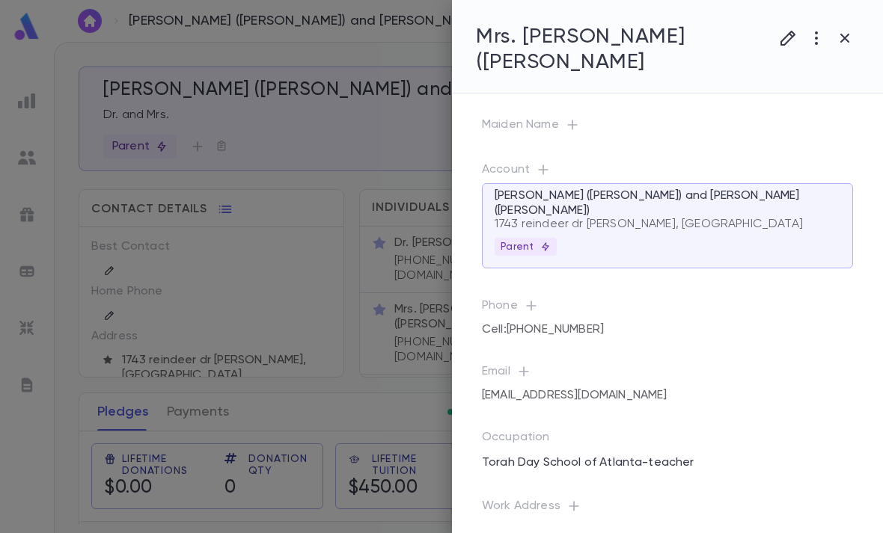
click at [849, 37] on icon "button" at bounding box center [845, 38] width 18 height 18
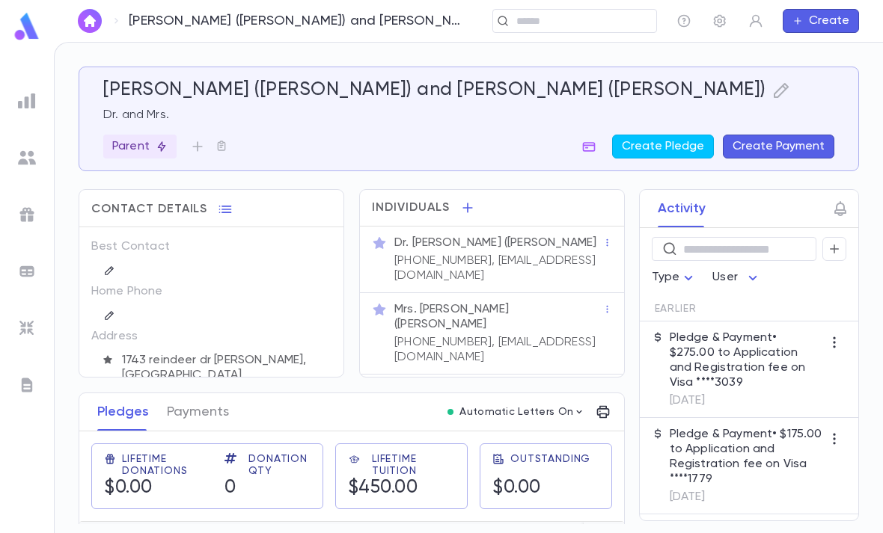
click at [469, 335] on p "(734) 250-4177, vidim101@aol.com" at bounding box center [498, 350] width 208 height 30
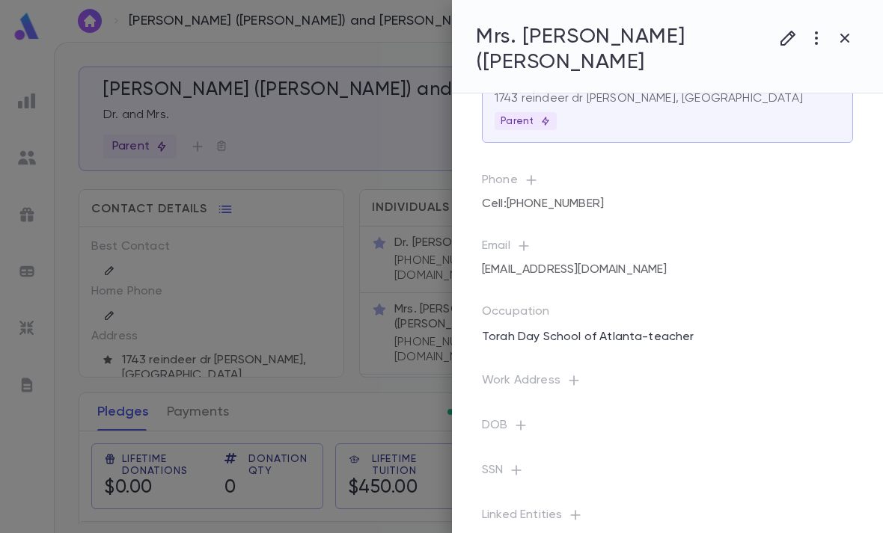
scroll to position [123, 0]
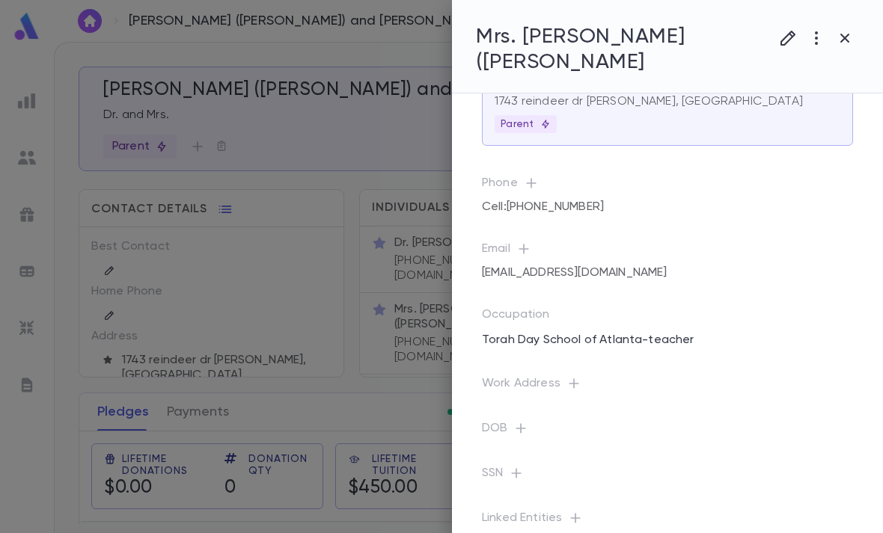
click at [394, 446] on div at bounding box center [441, 266] width 883 height 533
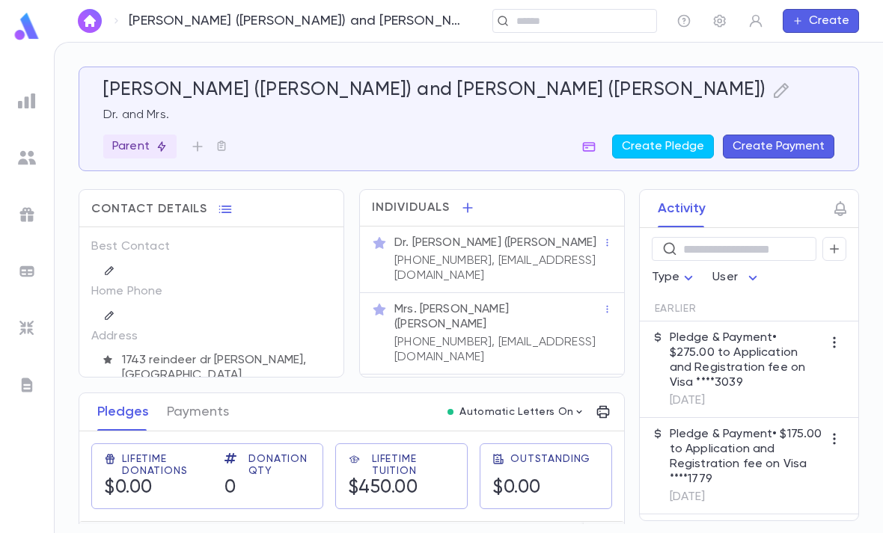
click at [753, 19] on icon "button" at bounding box center [755, 20] width 15 height 15
click at [628, 95] on div at bounding box center [441, 266] width 883 height 533
click at [19, 170] on div at bounding box center [26, 157] width 27 height 27
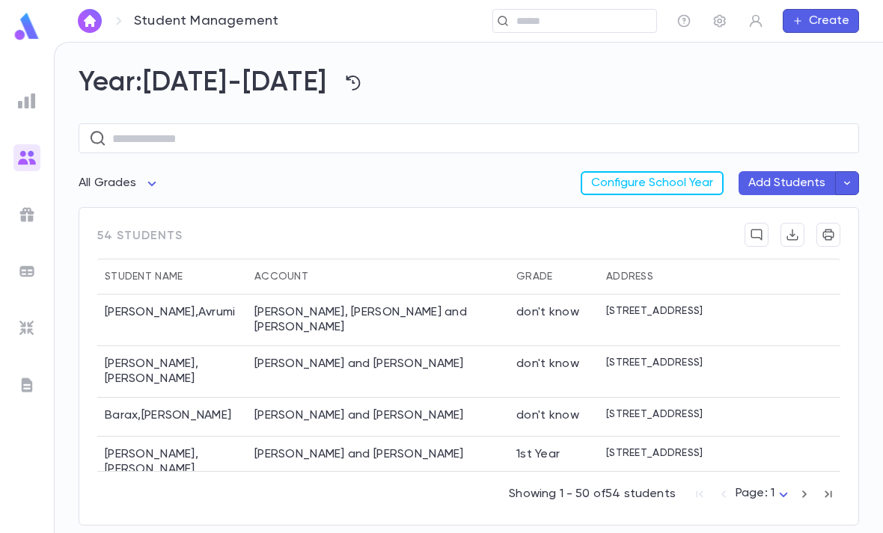
click at [789, 181] on button "Add Students" at bounding box center [787, 183] width 97 height 24
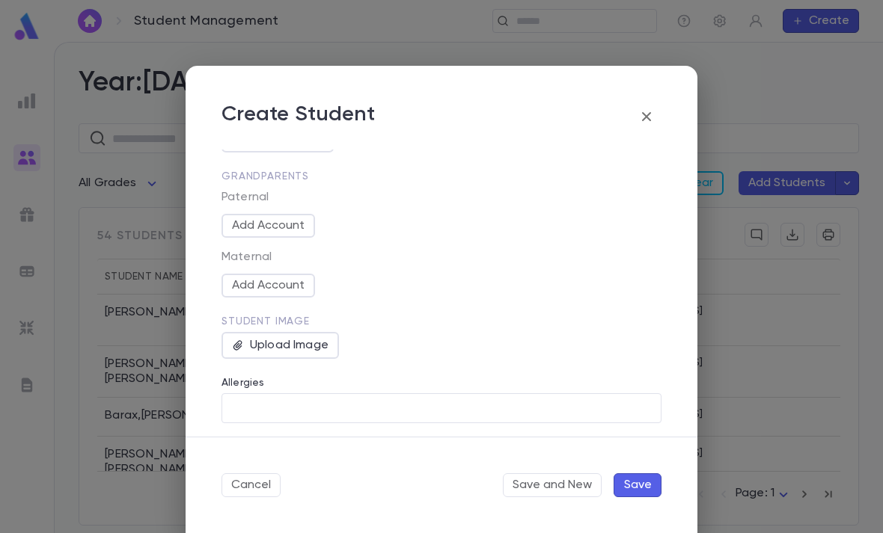
scroll to position [483, 0]
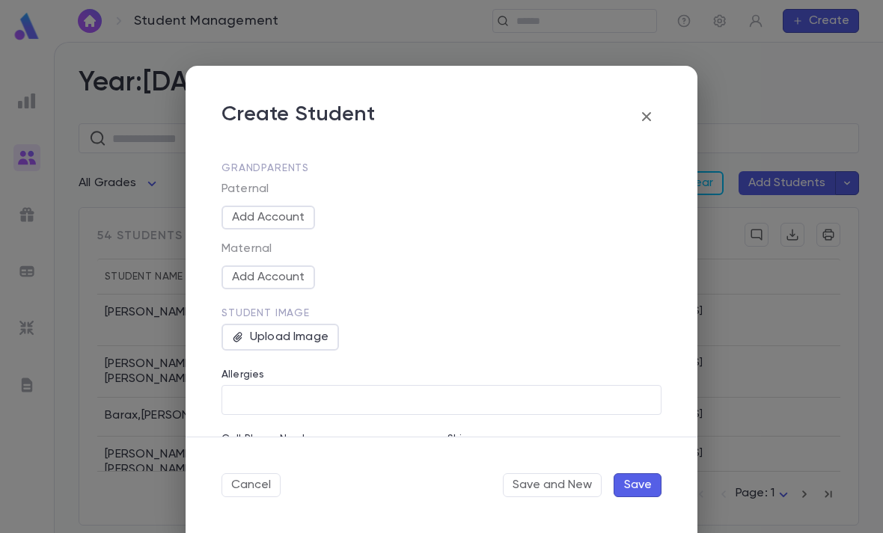
click at [646, 119] on icon "button" at bounding box center [646, 117] width 18 height 18
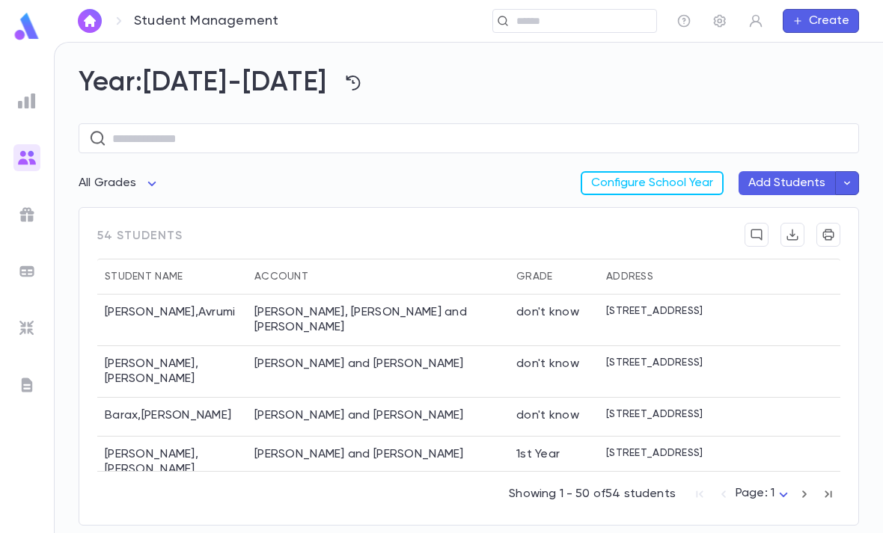
click at [723, 14] on icon "button" at bounding box center [719, 20] width 15 height 15
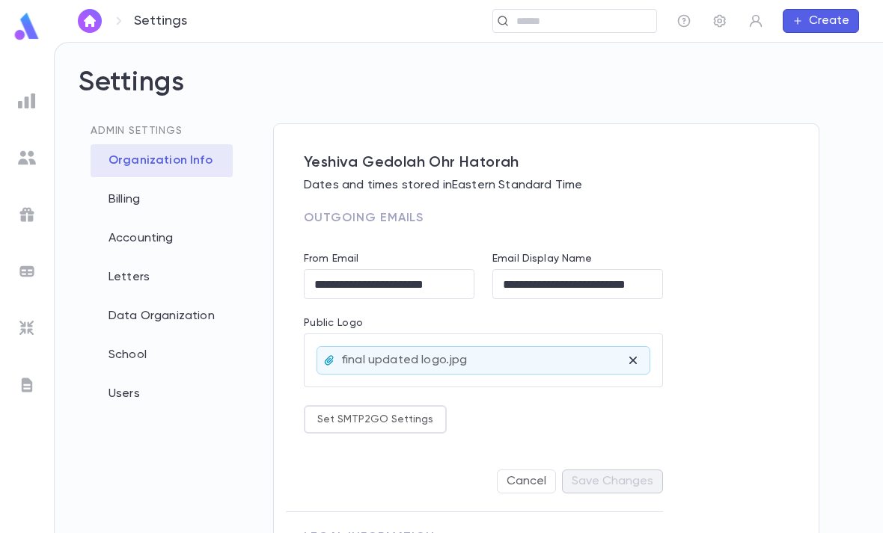
click at [186, 354] on div "School" at bounding box center [162, 355] width 142 height 33
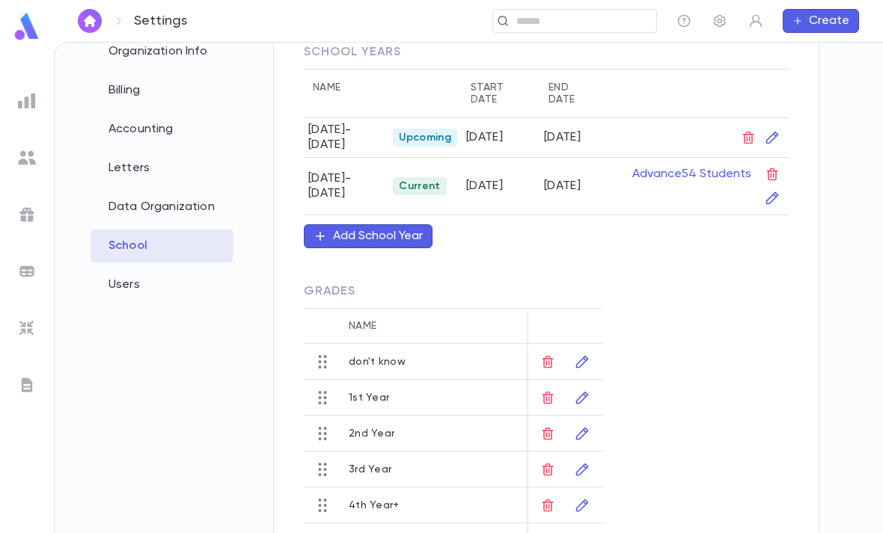
scroll to position [109, 0]
click at [228, 204] on div "Data Organization" at bounding box center [162, 207] width 142 height 33
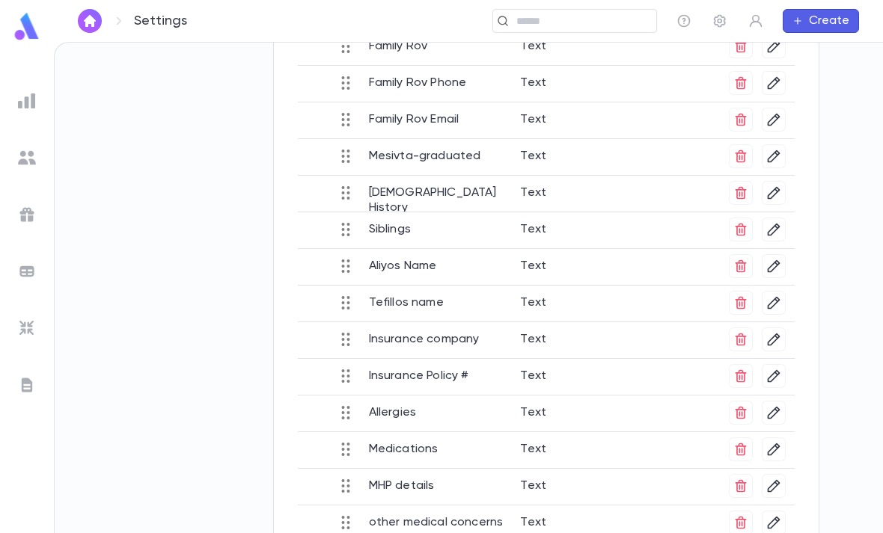
scroll to position [664, 0]
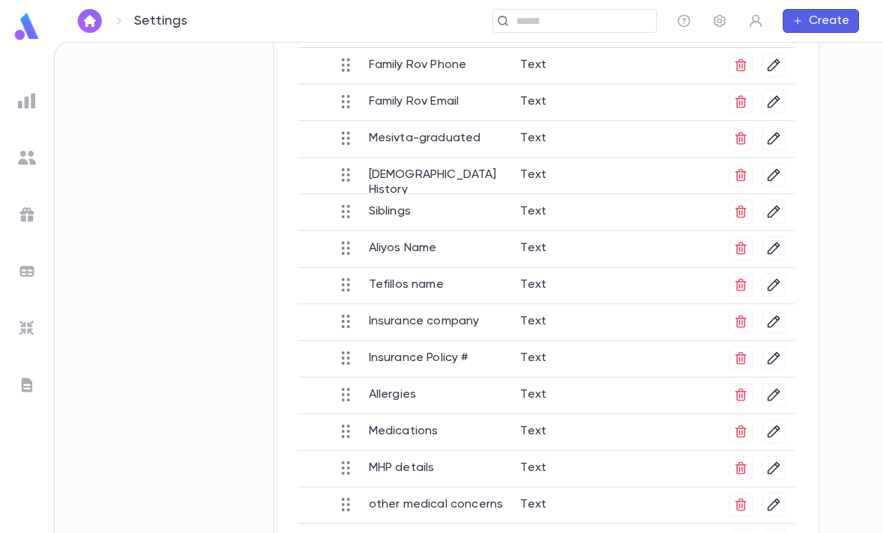
click at [746, 394] on icon "button" at bounding box center [740, 395] width 15 height 15
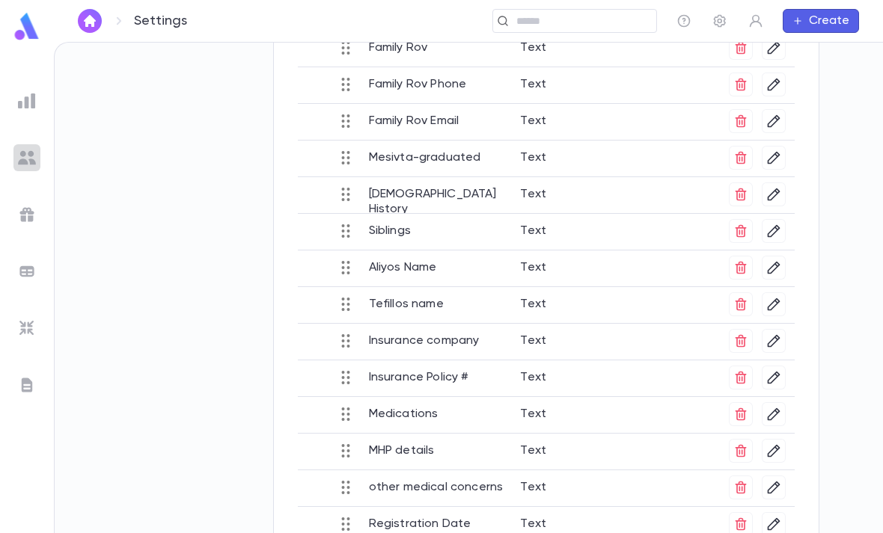
click at [18, 161] on img at bounding box center [27, 158] width 18 height 18
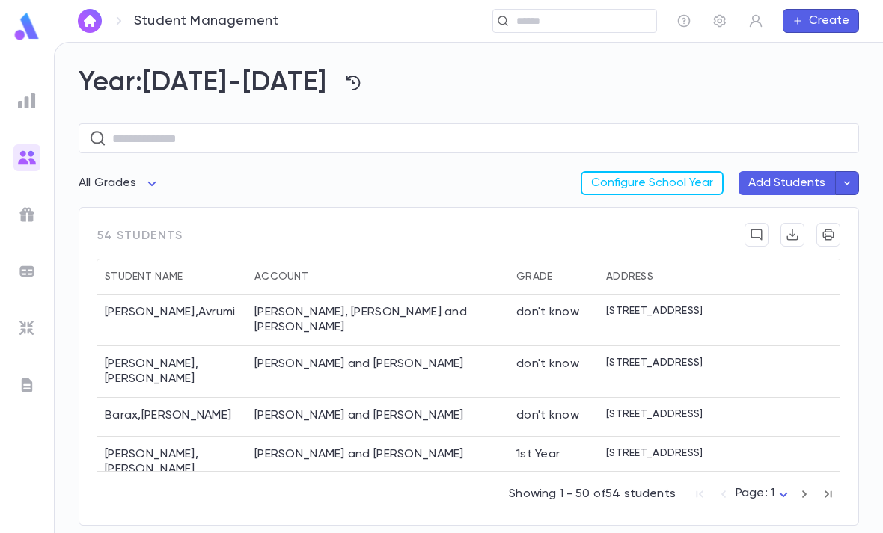
click at [790, 177] on button "Add Students" at bounding box center [787, 183] width 97 height 24
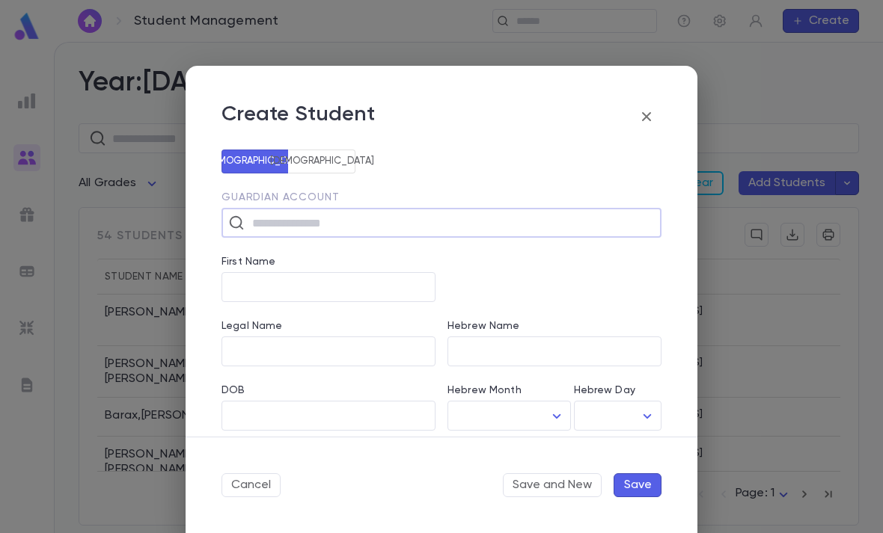
click at [639, 117] on icon "button" at bounding box center [646, 117] width 18 height 18
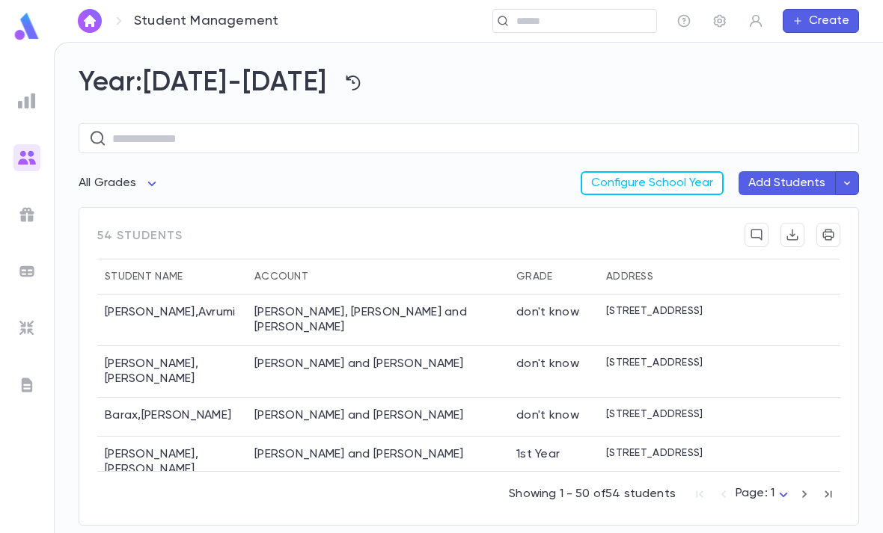
click at [794, 186] on button "Add Students" at bounding box center [787, 183] width 97 height 24
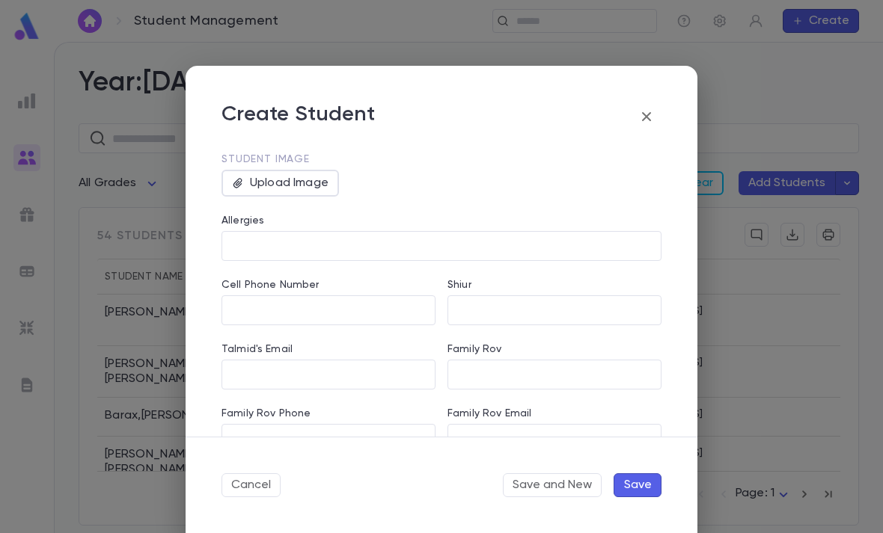
scroll to position [637, 0]
click at [649, 112] on icon "button" at bounding box center [646, 117] width 18 height 18
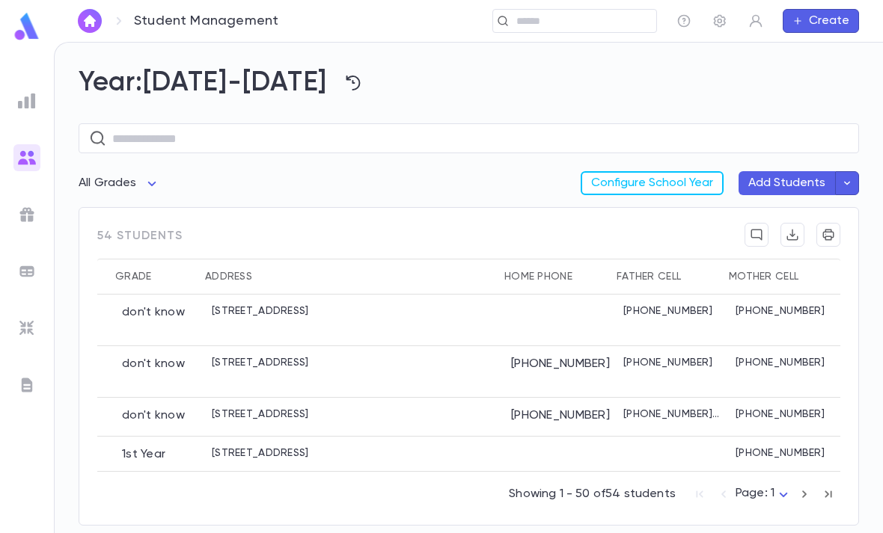
scroll to position [0, 394]
click at [23, 156] on img at bounding box center [27, 158] width 18 height 18
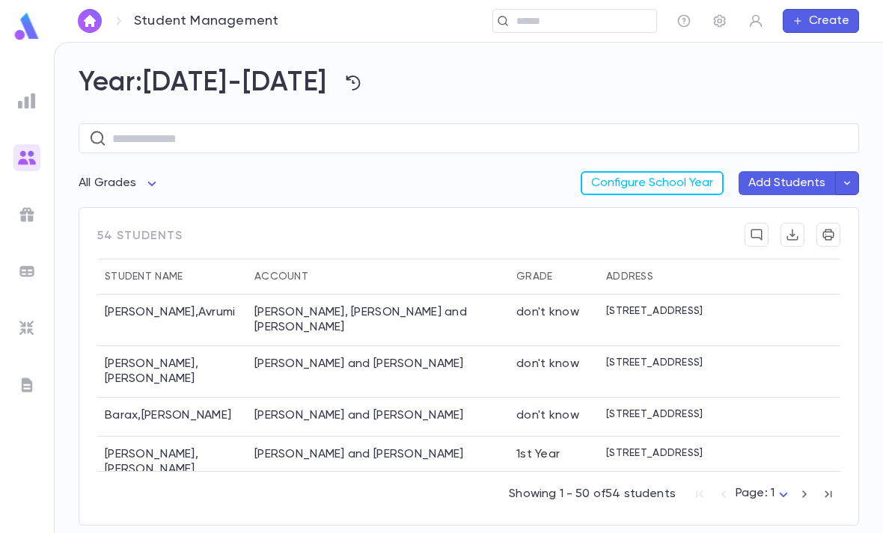
click at [846, 184] on icon "button" at bounding box center [846, 183] width 13 height 15
click at [752, 212] on span "Beta" at bounding box center [736, 214] width 38 height 12
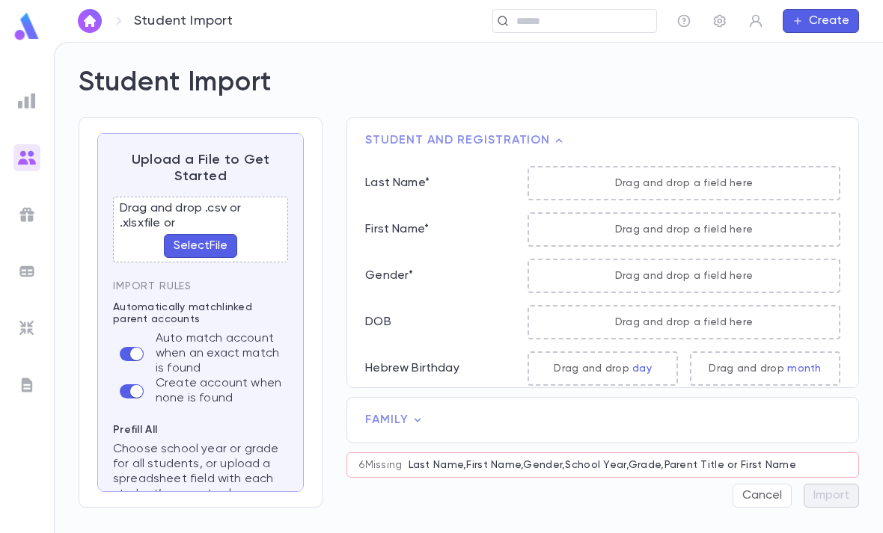
click at [221, 248] on button "Select File" at bounding box center [200, 246] width 73 height 24
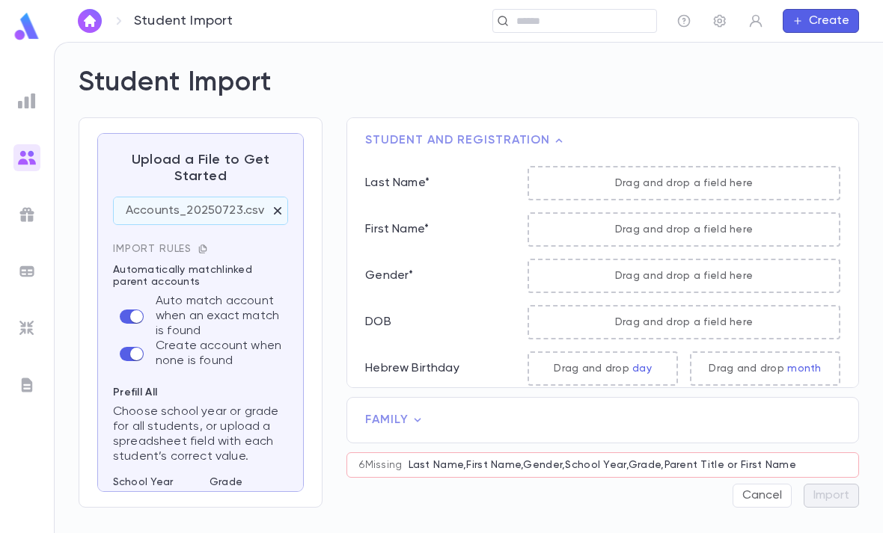
click at [207, 245] on span "Import Rules" at bounding box center [200, 249] width 175 height 12
click at [202, 244] on icon "button" at bounding box center [203, 249] width 10 height 10
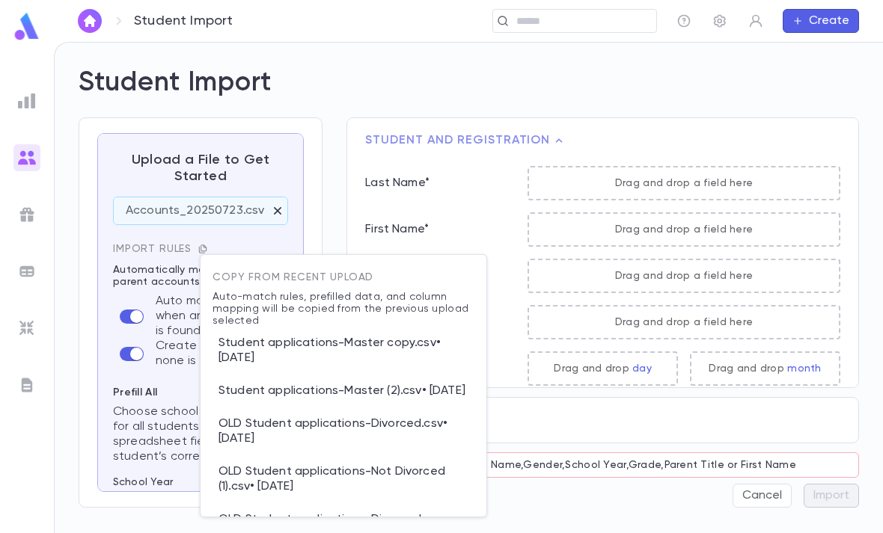
click at [356, 346] on p "Student applications-Master copy.csv • 8/18/2025" at bounding box center [343, 351] width 262 height 48
type input "****"
type input "*********"
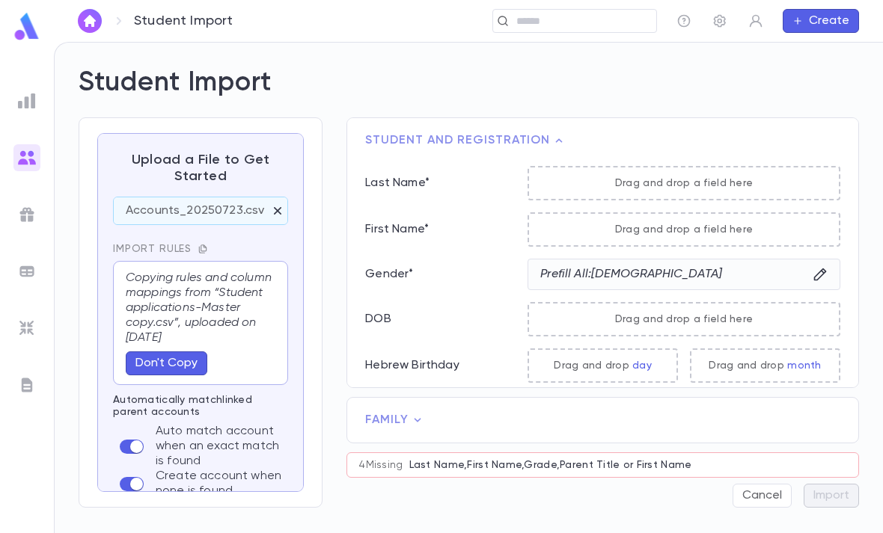
click at [270, 212] on icon "button" at bounding box center [277, 211] width 15 height 15
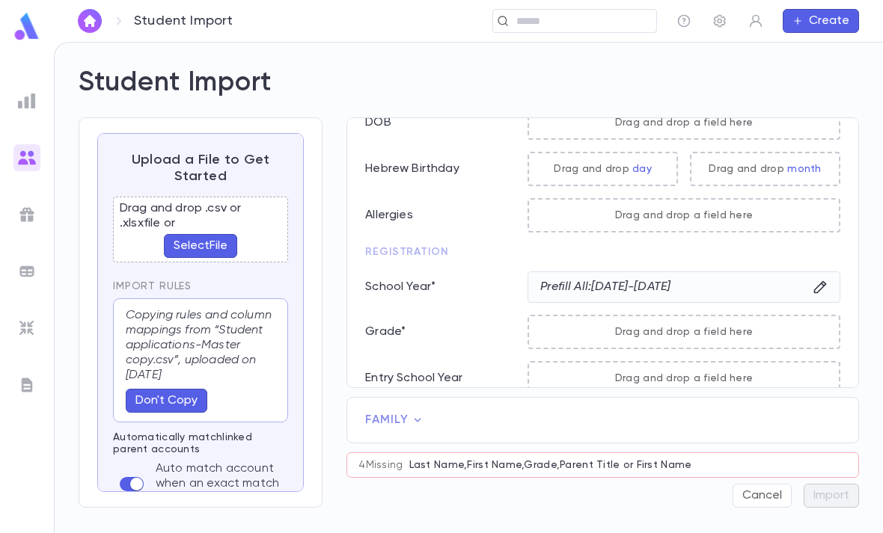
scroll to position [196, 0]
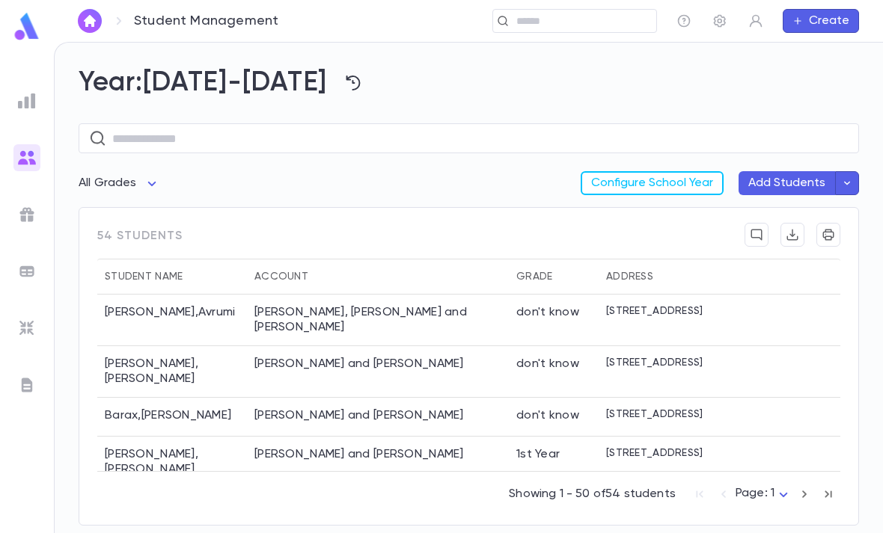
click at [853, 183] on icon "button" at bounding box center [846, 183] width 13 height 15
click at [751, 205] on div "Beta" at bounding box center [736, 214] width 38 height 18
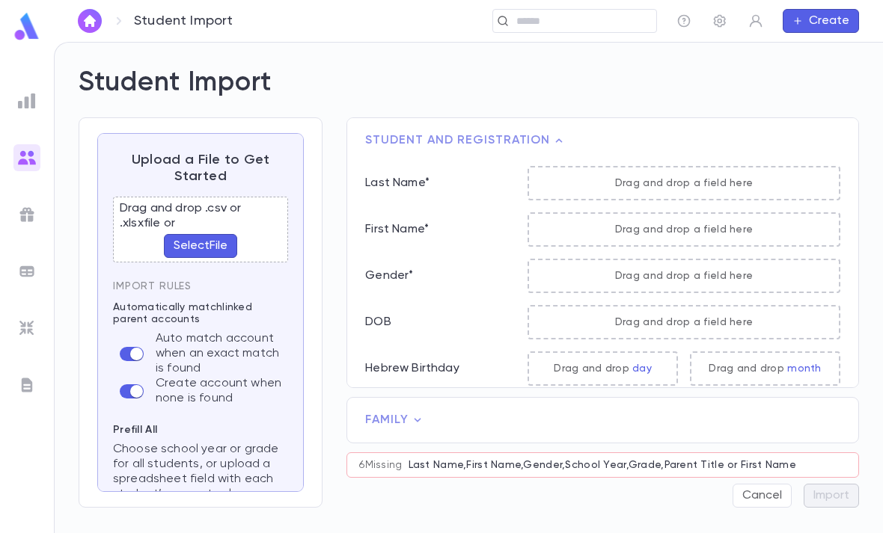
click at [33, 96] on img at bounding box center [27, 101] width 18 height 18
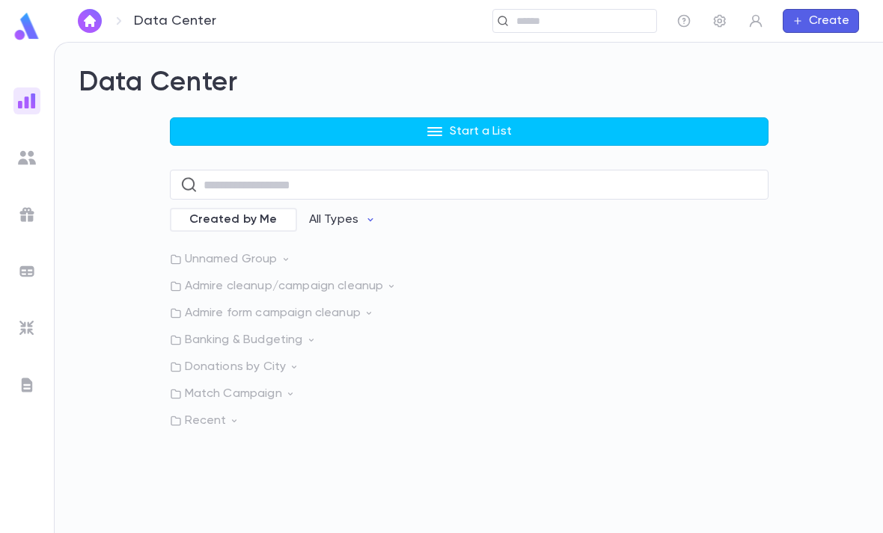
click at [456, 128] on p "Start a List" at bounding box center [481, 131] width 62 height 15
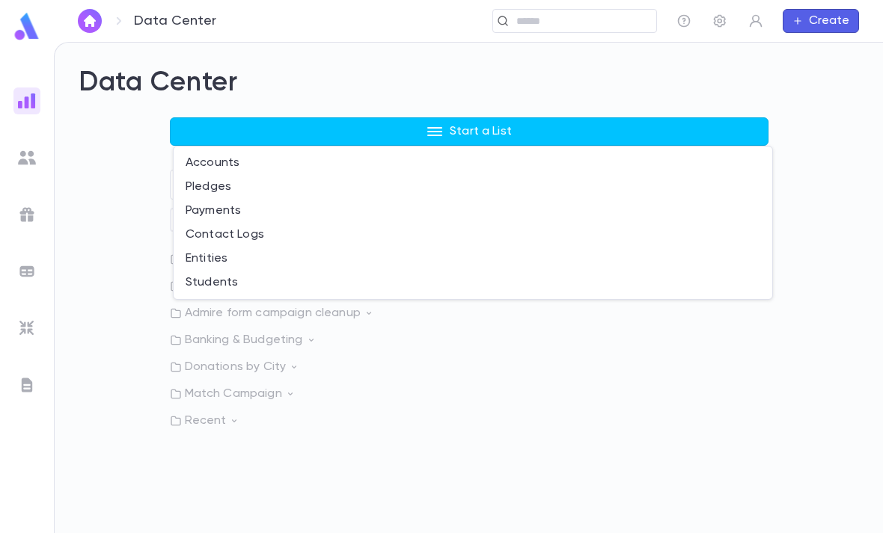
click at [276, 281] on li "Students" at bounding box center [473, 283] width 599 height 24
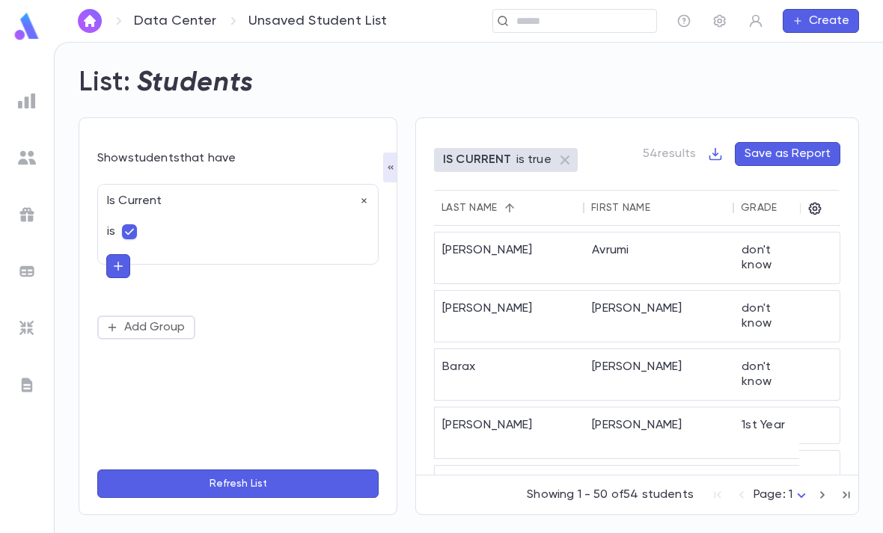
click at [114, 263] on icon "button" at bounding box center [117, 266] width 13 height 15
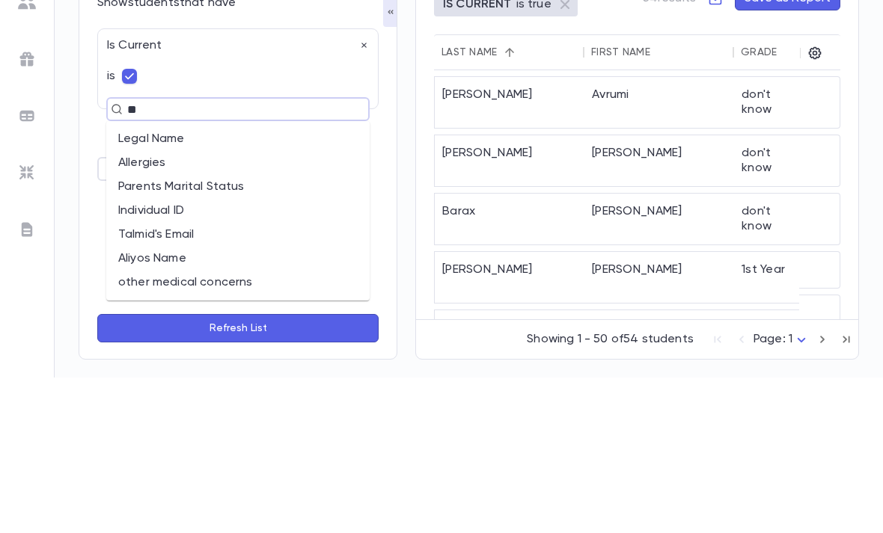
type input "***"
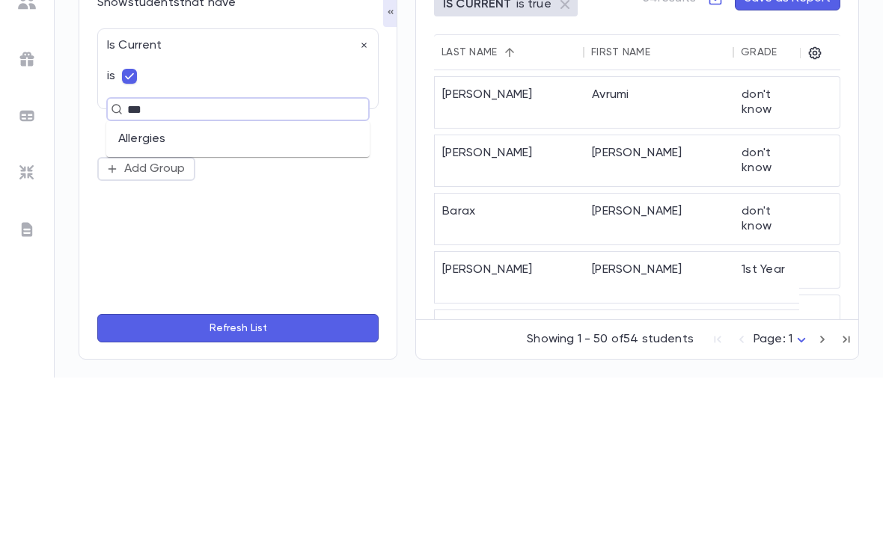
click at [271, 283] on li "Allergies" at bounding box center [237, 295] width 263 height 24
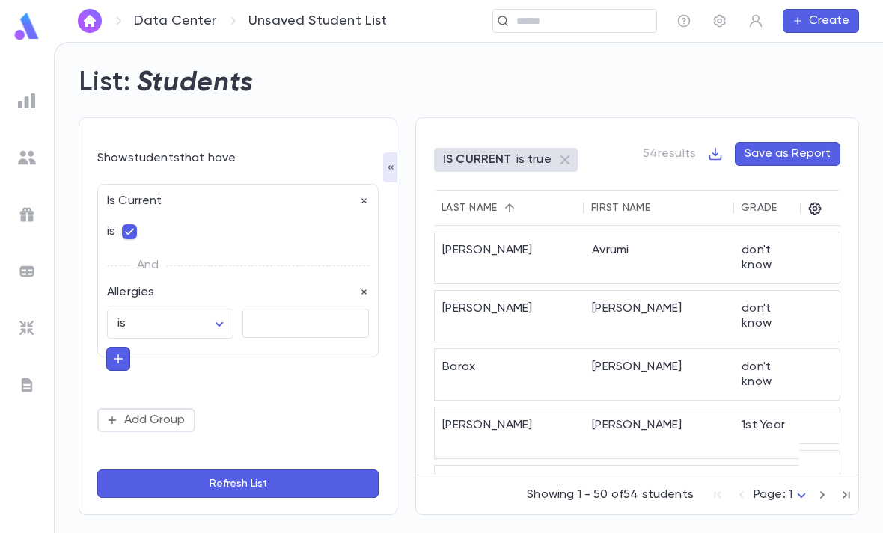
click at [204, 279] on body "Data Center Unsaved Student List ​ Create List: Students Show students that hav…" at bounding box center [441, 288] width 883 height 492
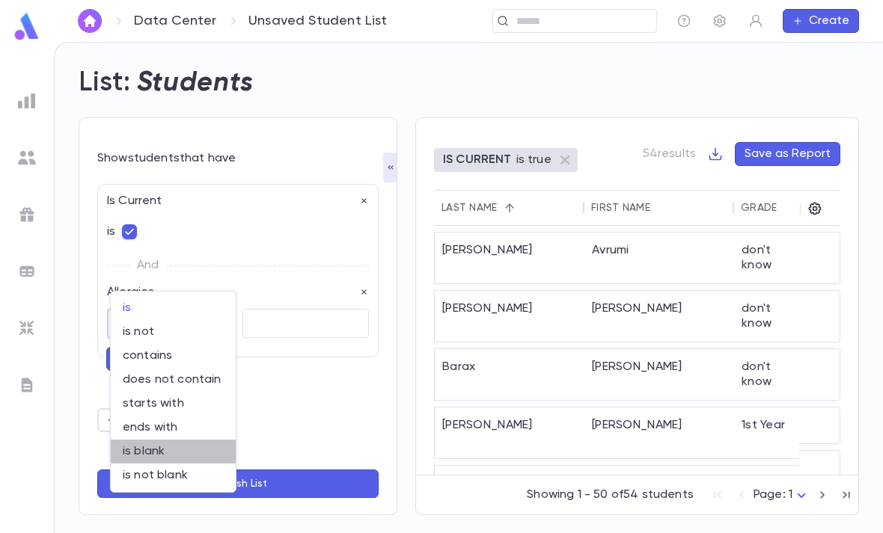
click at [183, 445] on span "is blank" at bounding box center [173, 451] width 101 height 15
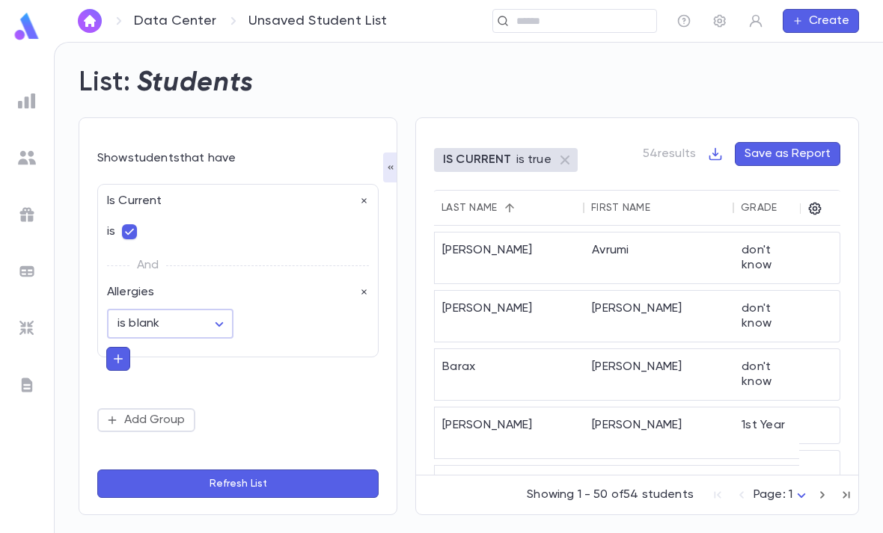
click at [201, 278] on body "Data Center Unsaved Student List ​ Create List: Students Show students that hav…" at bounding box center [441, 288] width 883 height 492
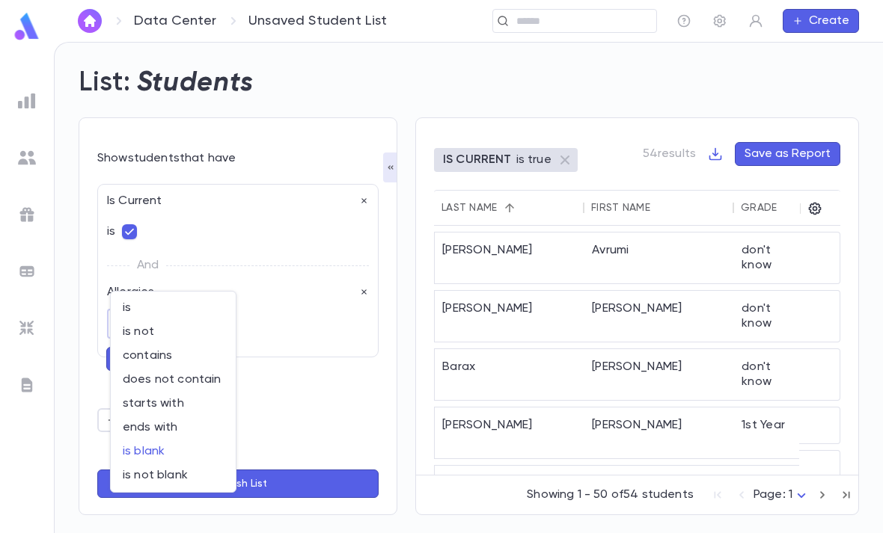
click at [191, 480] on span "is not blank" at bounding box center [173, 475] width 101 height 15
type input "**********"
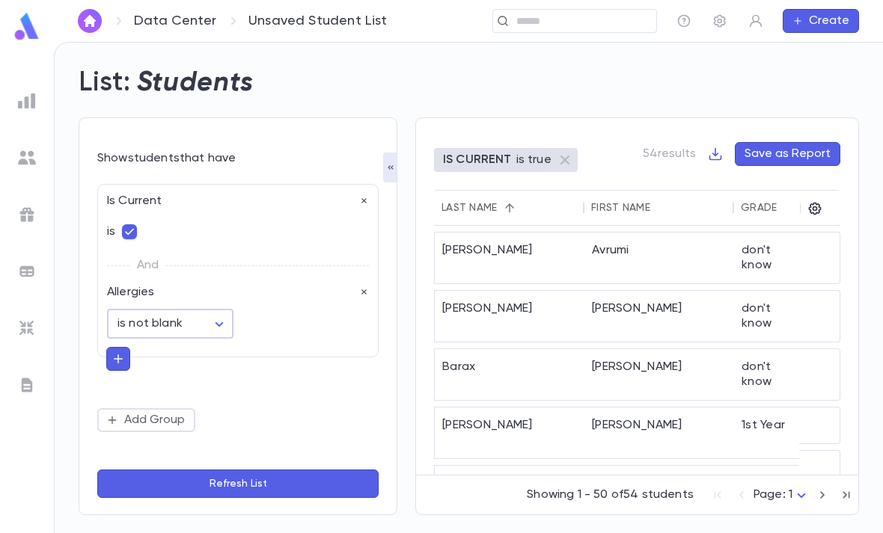
click at [269, 486] on button "Refresh List" at bounding box center [237, 484] width 281 height 28
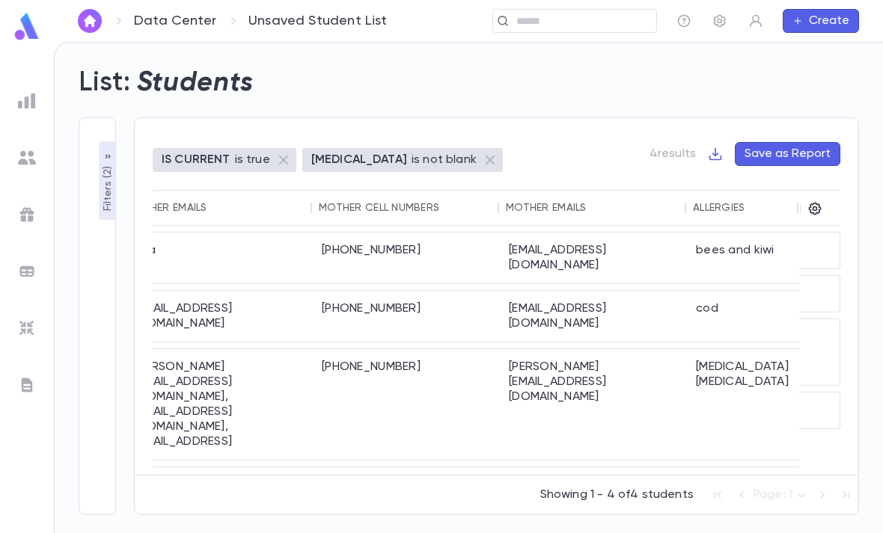
click at [819, 201] on icon "button" at bounding box center [814, 208] width 15 height 15
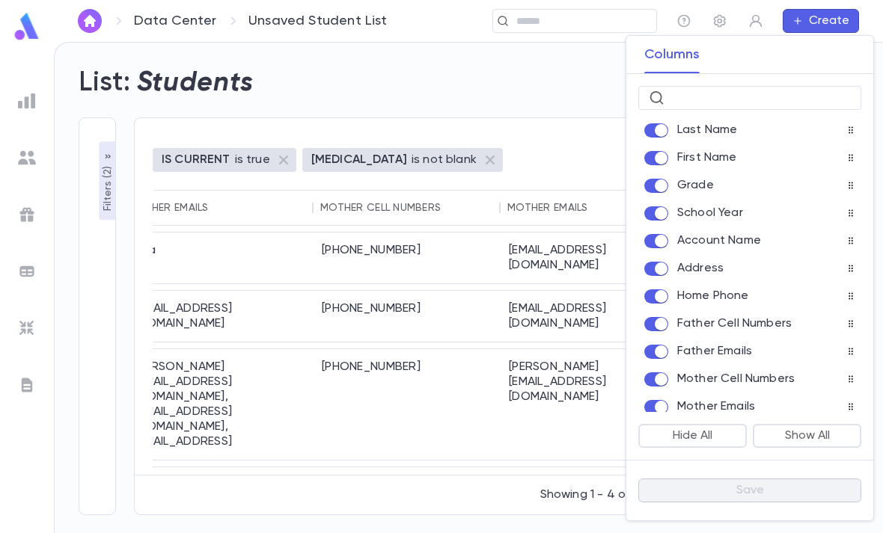
scroll to position [0, 1261]
click at [495, 451] on div at bounding box center [441, 266] width 883 height 533
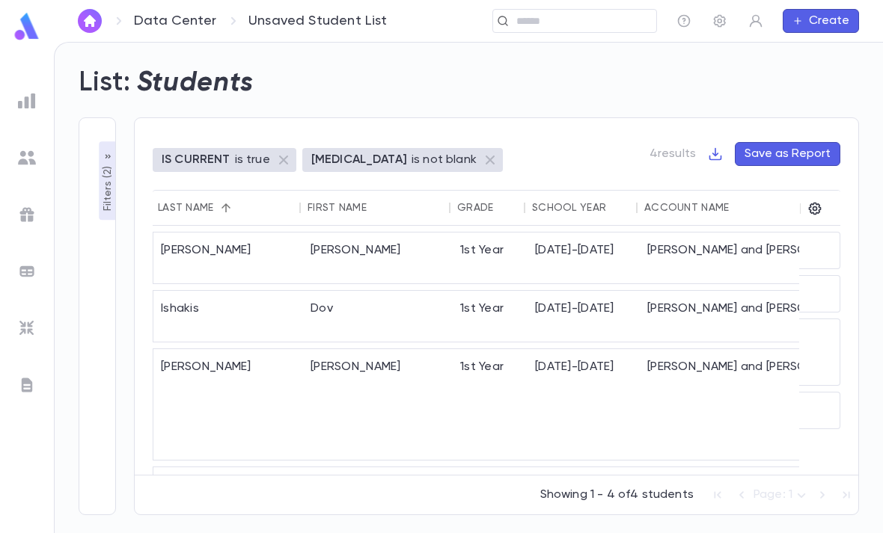
scroll to position [0, 0]
